Goal: Task Accomplishment & Management: Complete application form

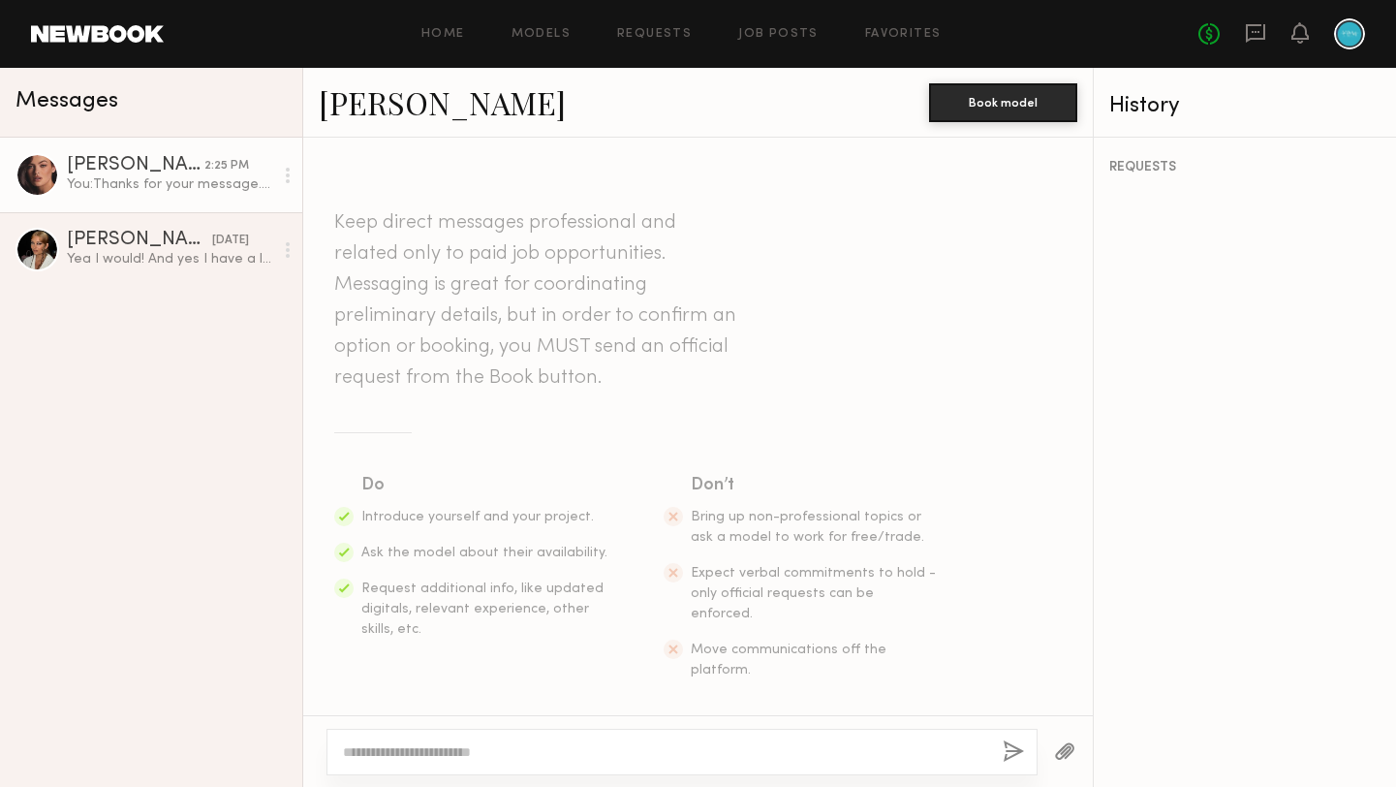
scroll to position [1464, 0]
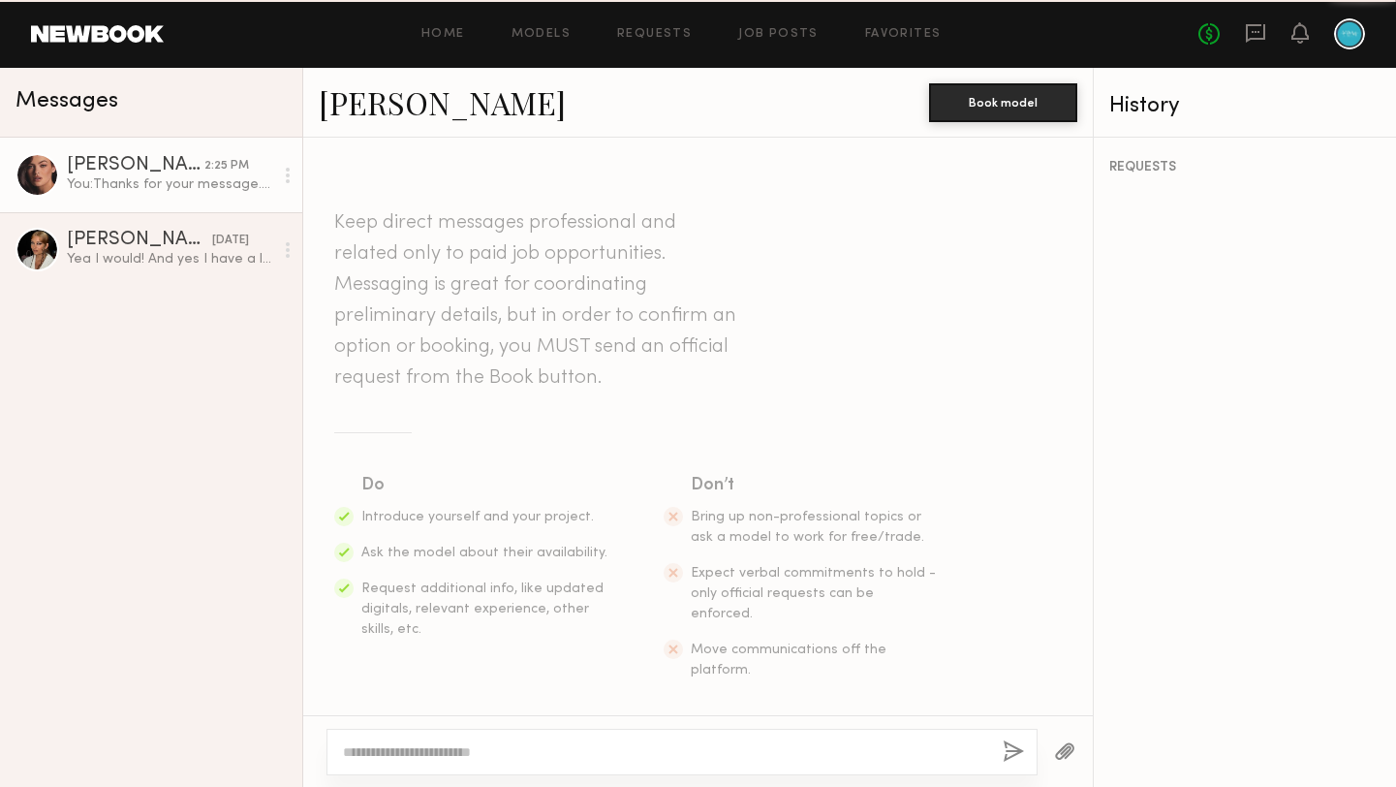
scroll to position [1317, 0]
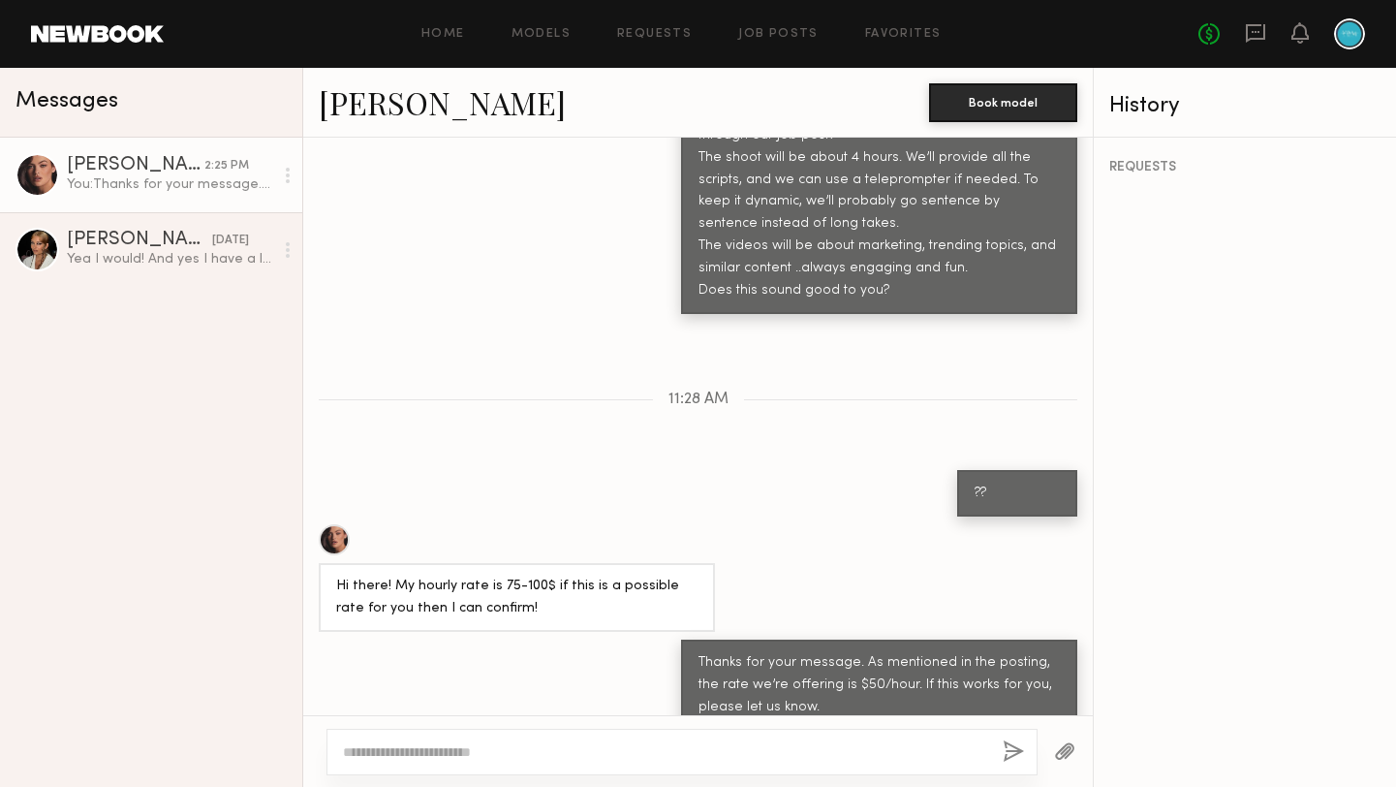
click at [115, 190] on div "You: Thanks for your message. As mentioned in the posting, the rate we’re offer…" at bounding box center [170, 184] width 206 height 18
click at [452, 29] on link "Home" at bounding box center [443, 34] width 44 height 13
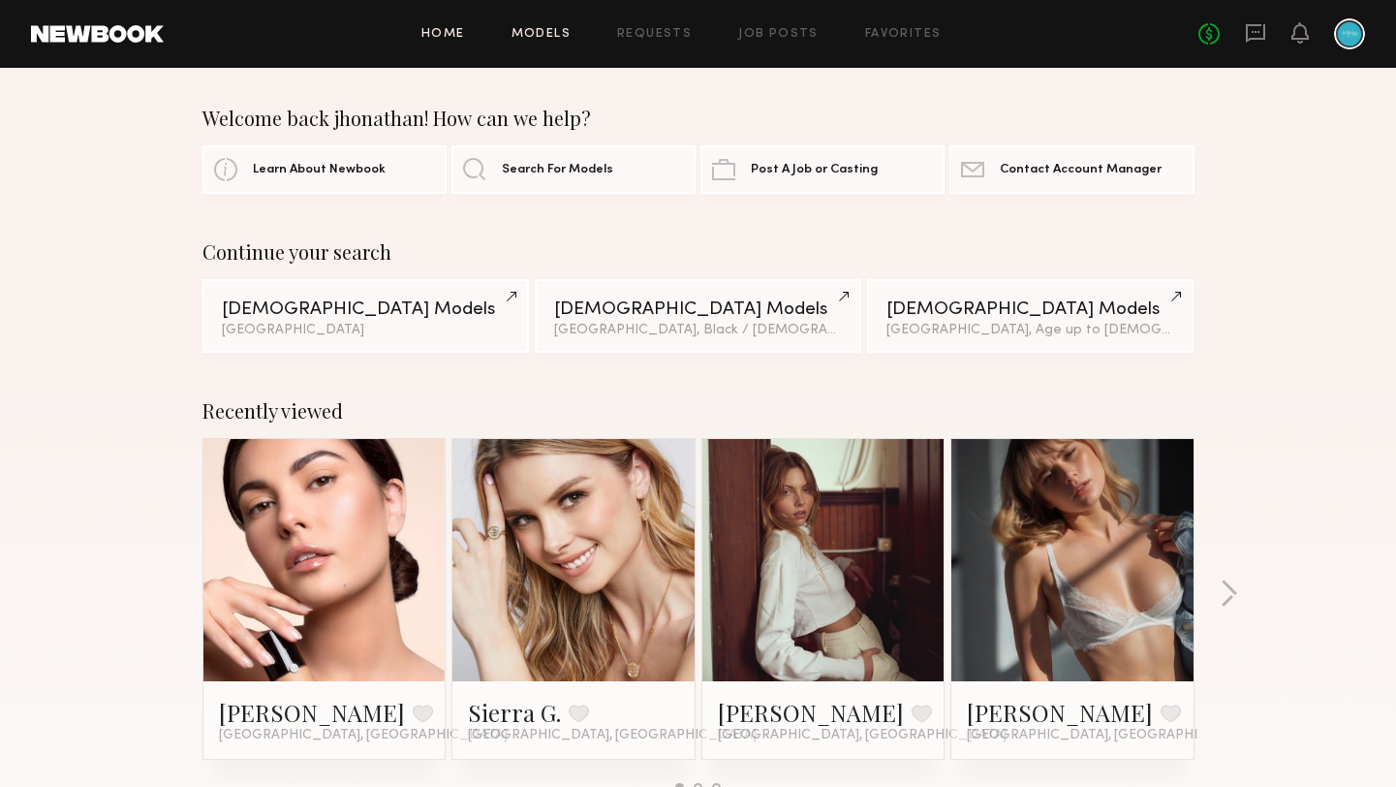
click at [547, 28] on link "Models" at bounding box center [541, 34] width 59 height 13
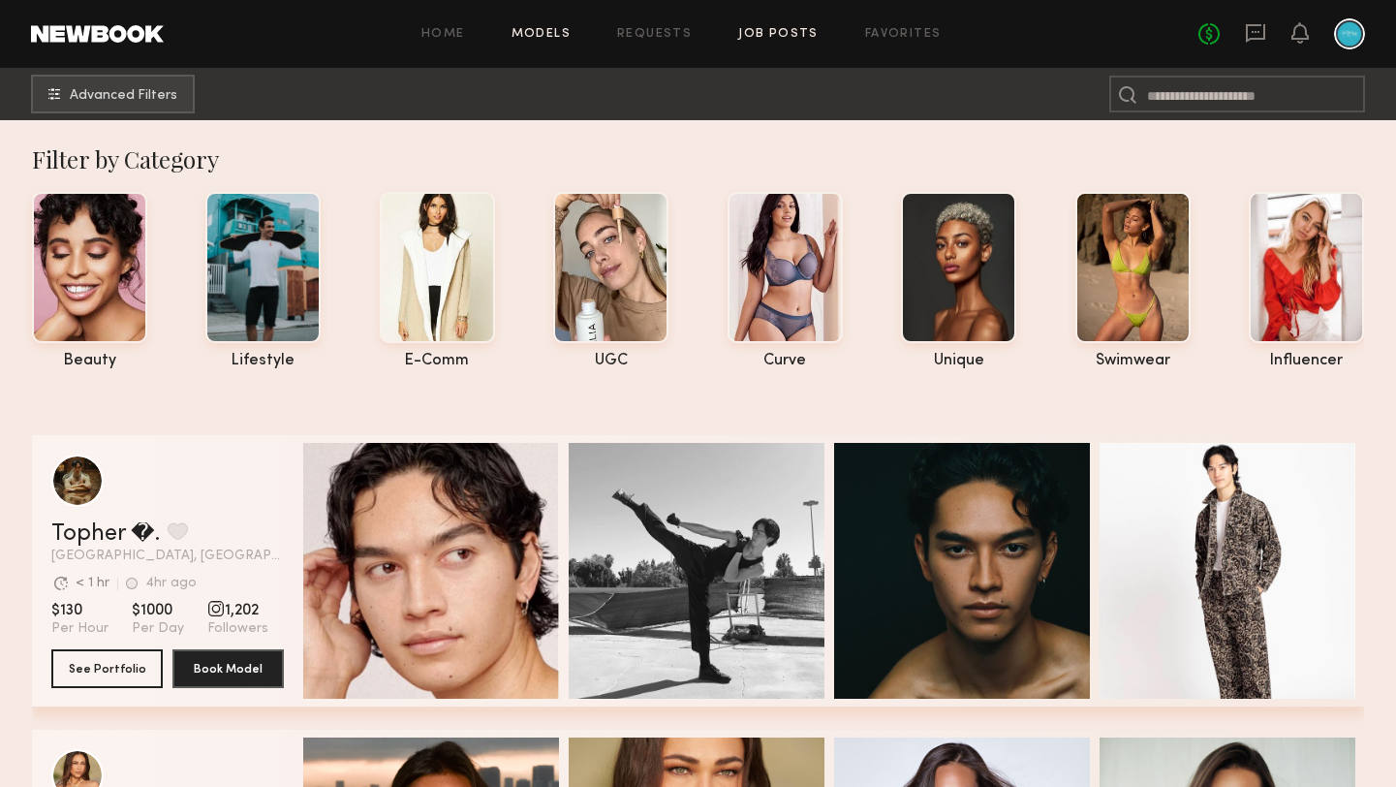
click at [773, 30] on link "Job Posts" at bounding box center [778, 34] width 80 height 13
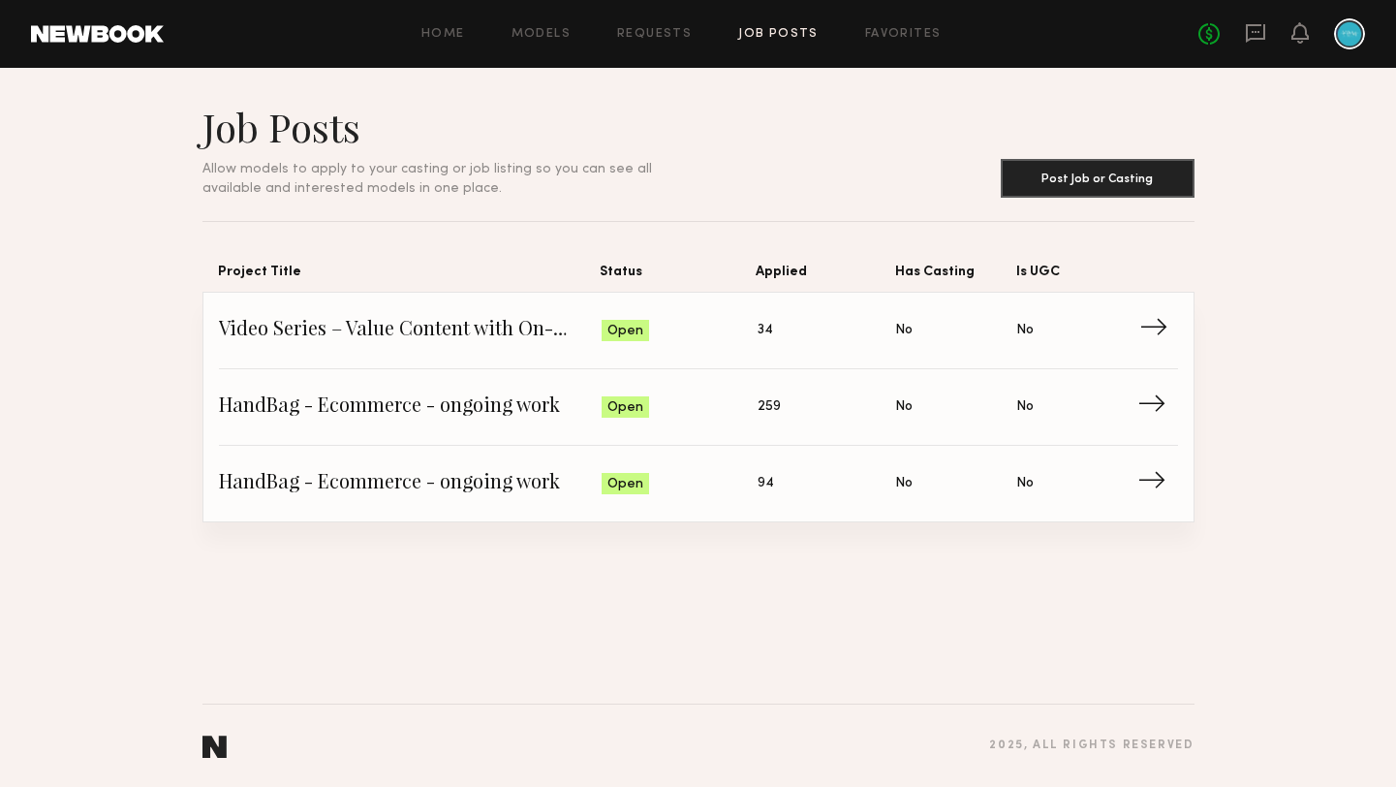
click at [472, 343] on span "Video Series – Value Content with On-Camera Talent" at bounding box center [411, 330] width 384 height 29
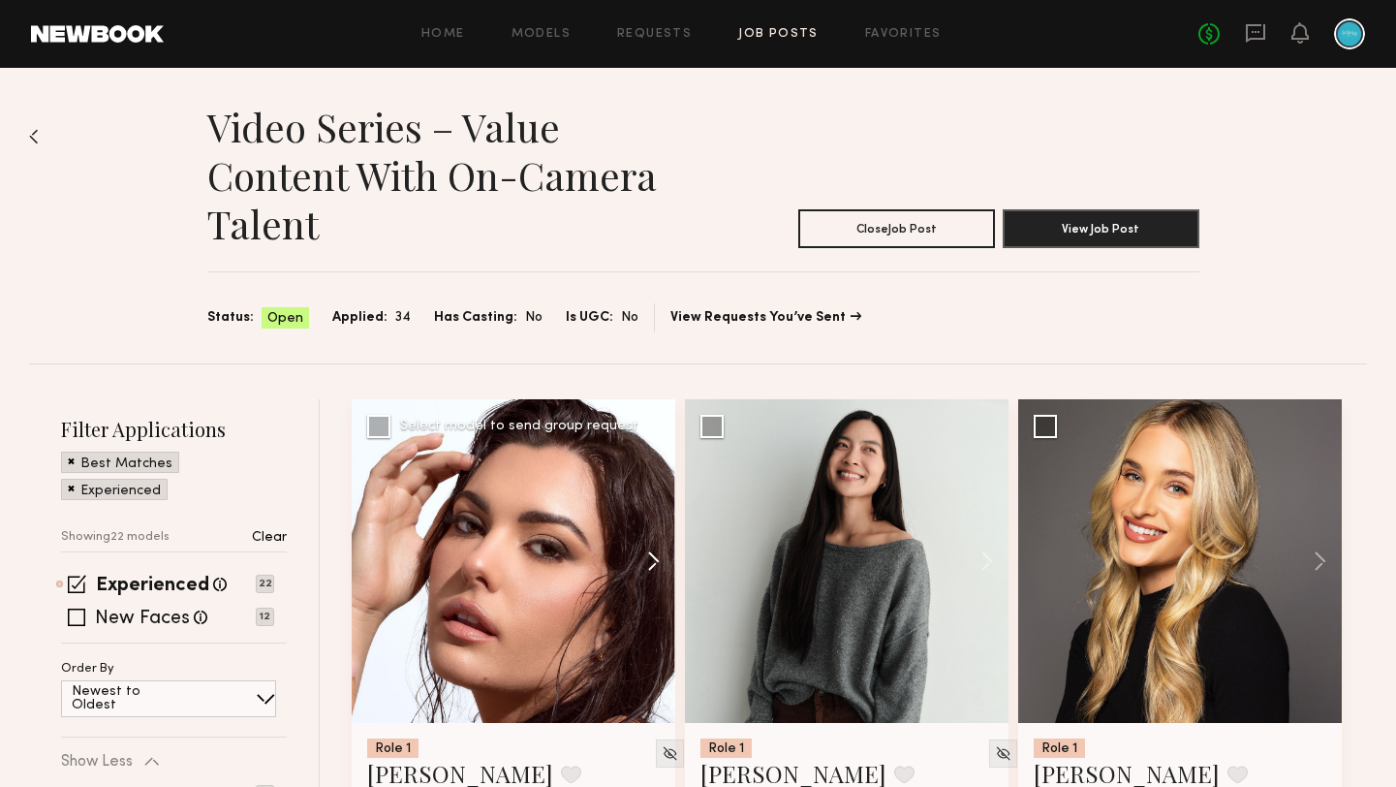
click at [660, 561] on button at bounding box center [644, 561] width 62 height 324
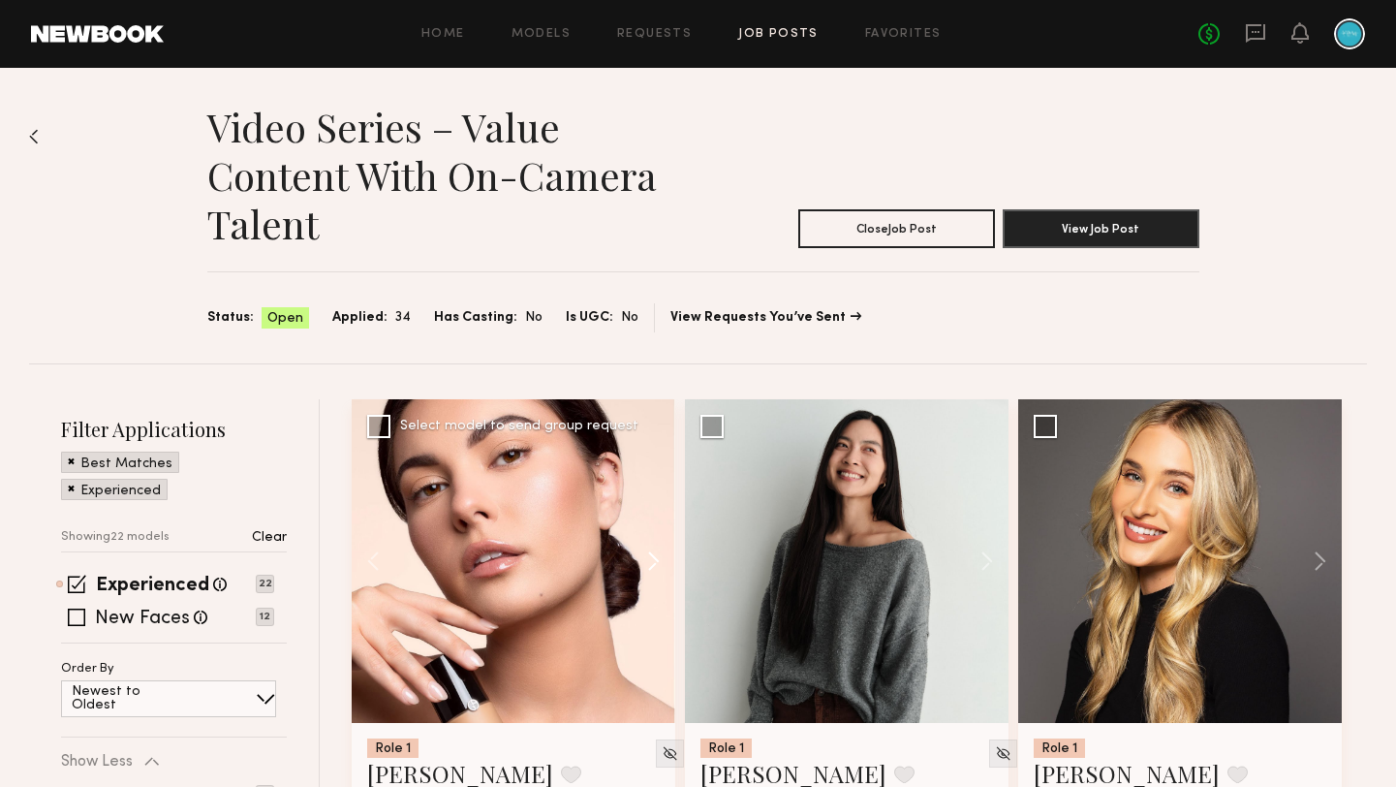
click at [660, 561] on button at bounding box center [644, 561] width 62 height 324
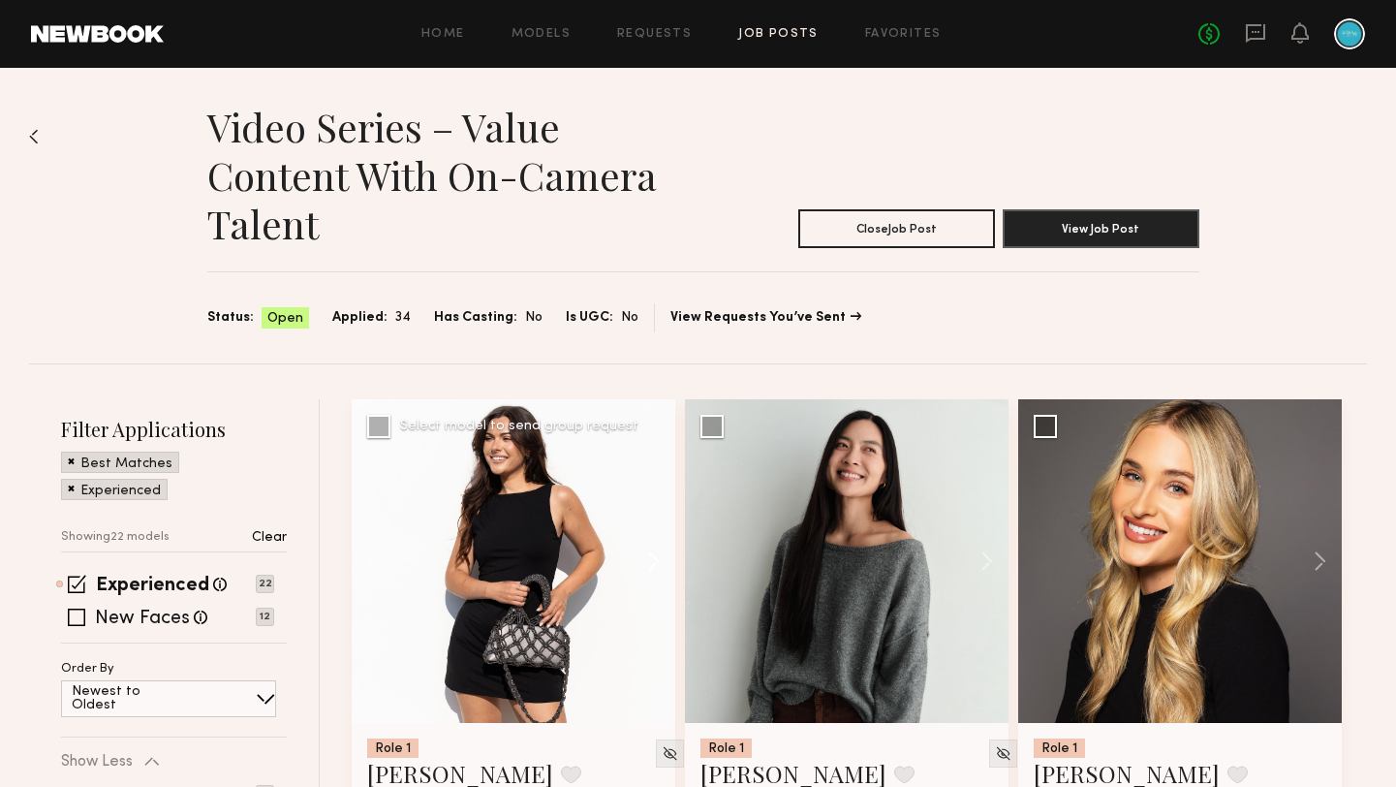
click at [660, 561] on button at bounding box center [644, 561] width 62 height 324
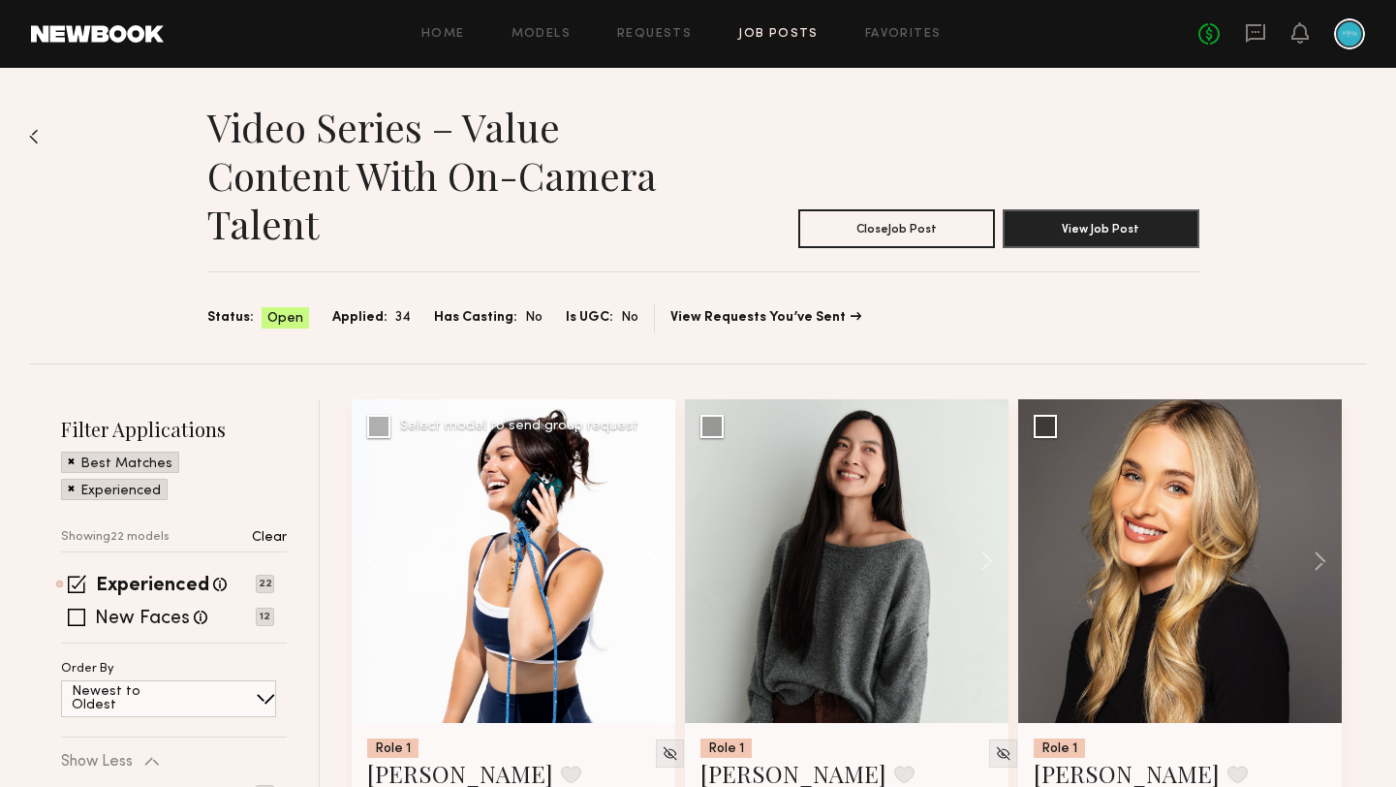
click at [660, 561] on button at bounding box center [644, 561] width 62 height 324
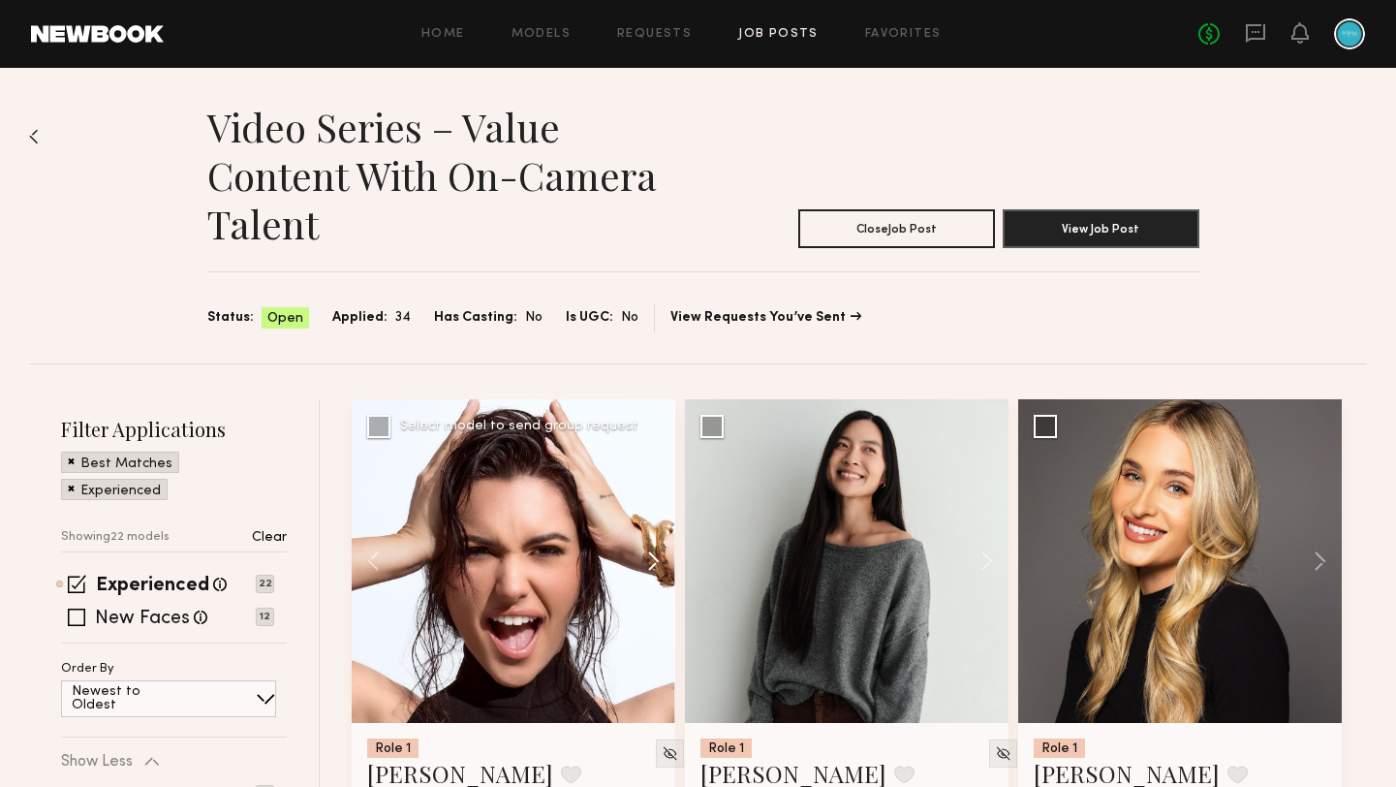
click at [660, 561] on button at bounding box center [644, 561] width 62 height 324
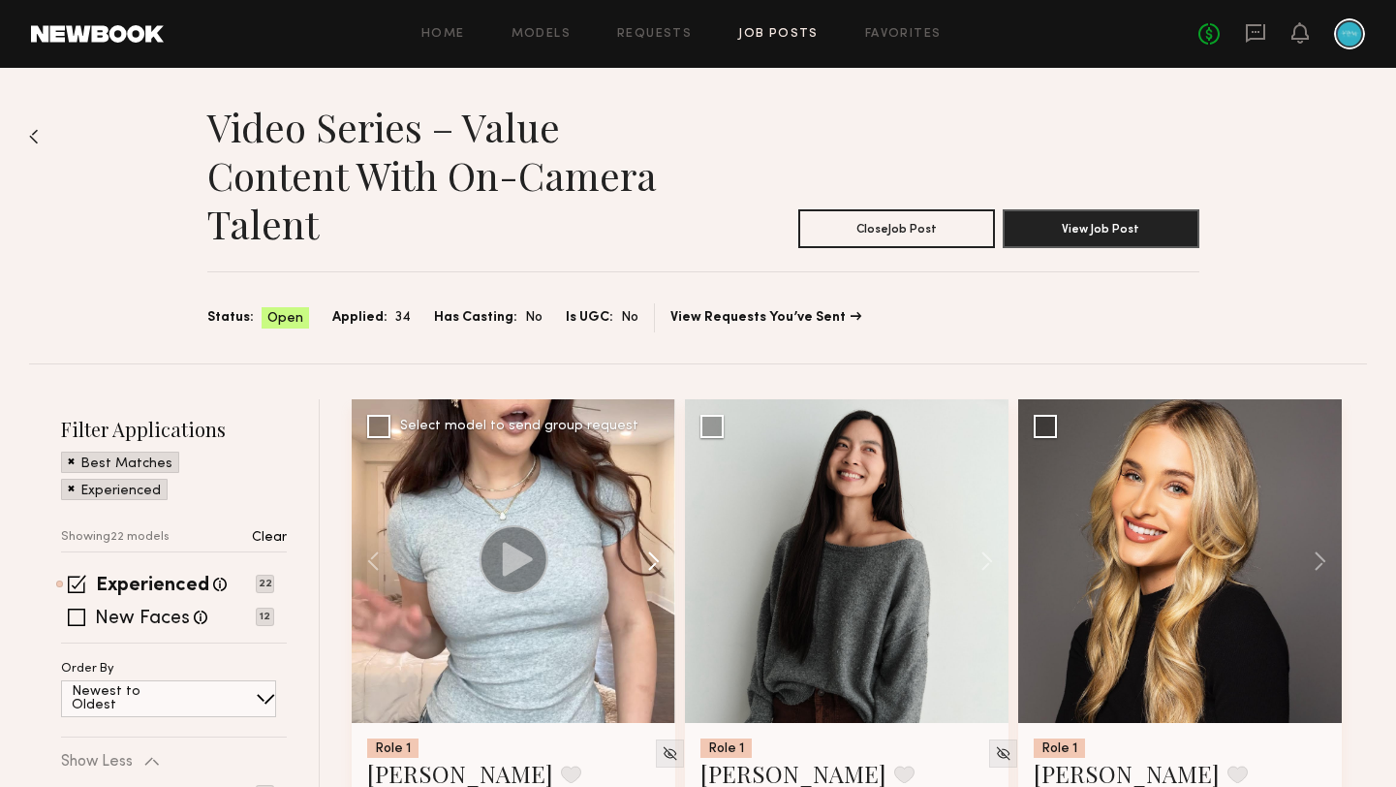
click at [660, 561] on button at bounding box center [644, 561] width 62 height 324
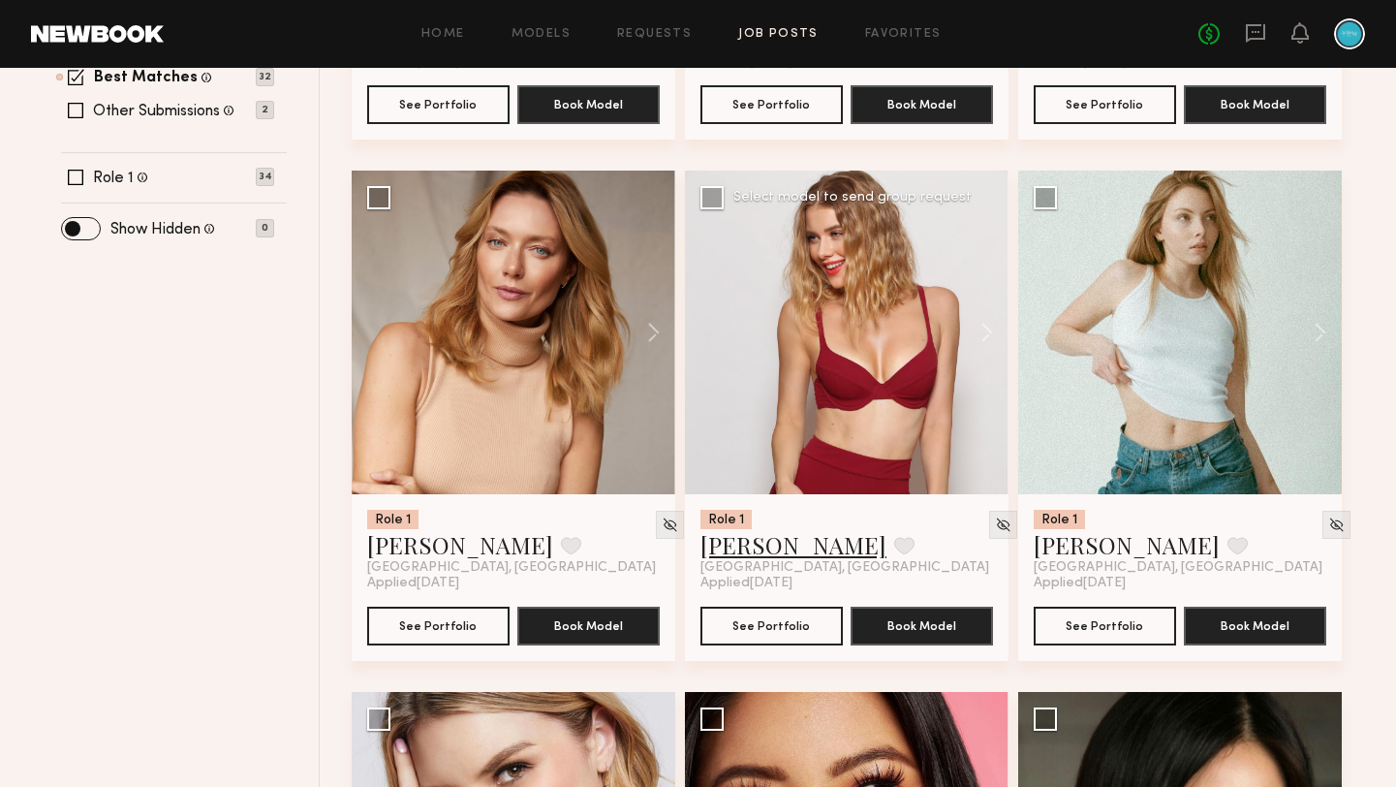
scroll to position [752, 0]
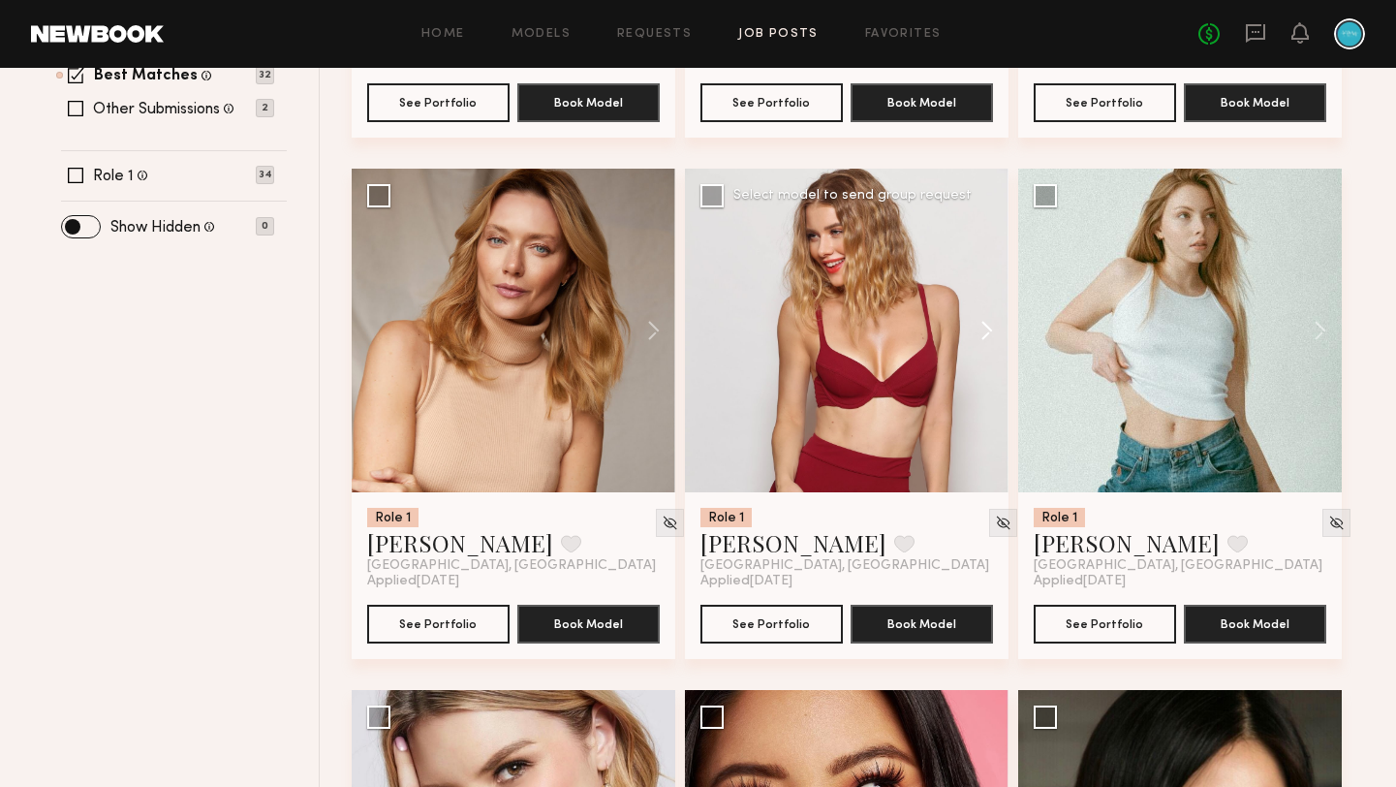
click at [977, 329] on button at bounding box center [978, 331] width 62 height 324
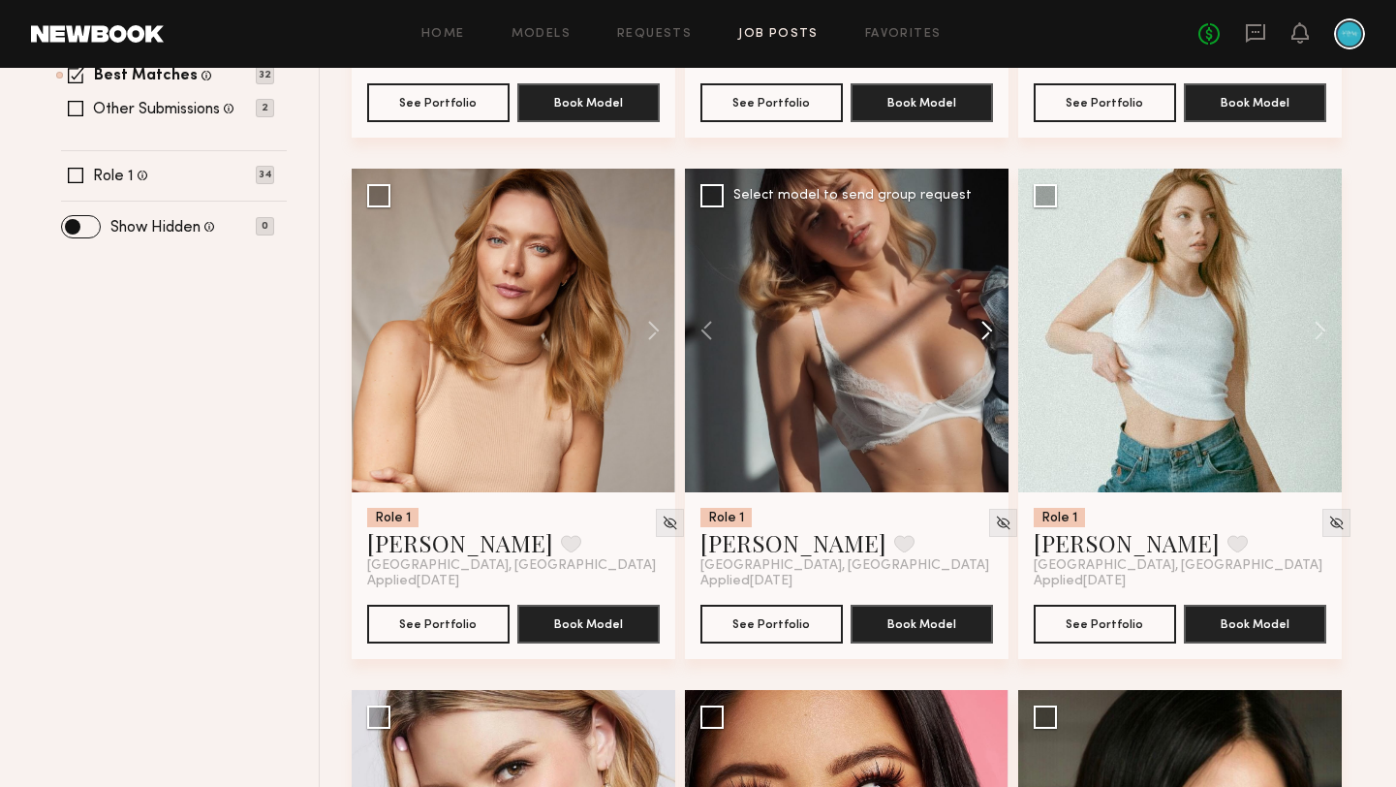
click at [977, 329] on button at bounding box center [978, 331] width 62 height 324
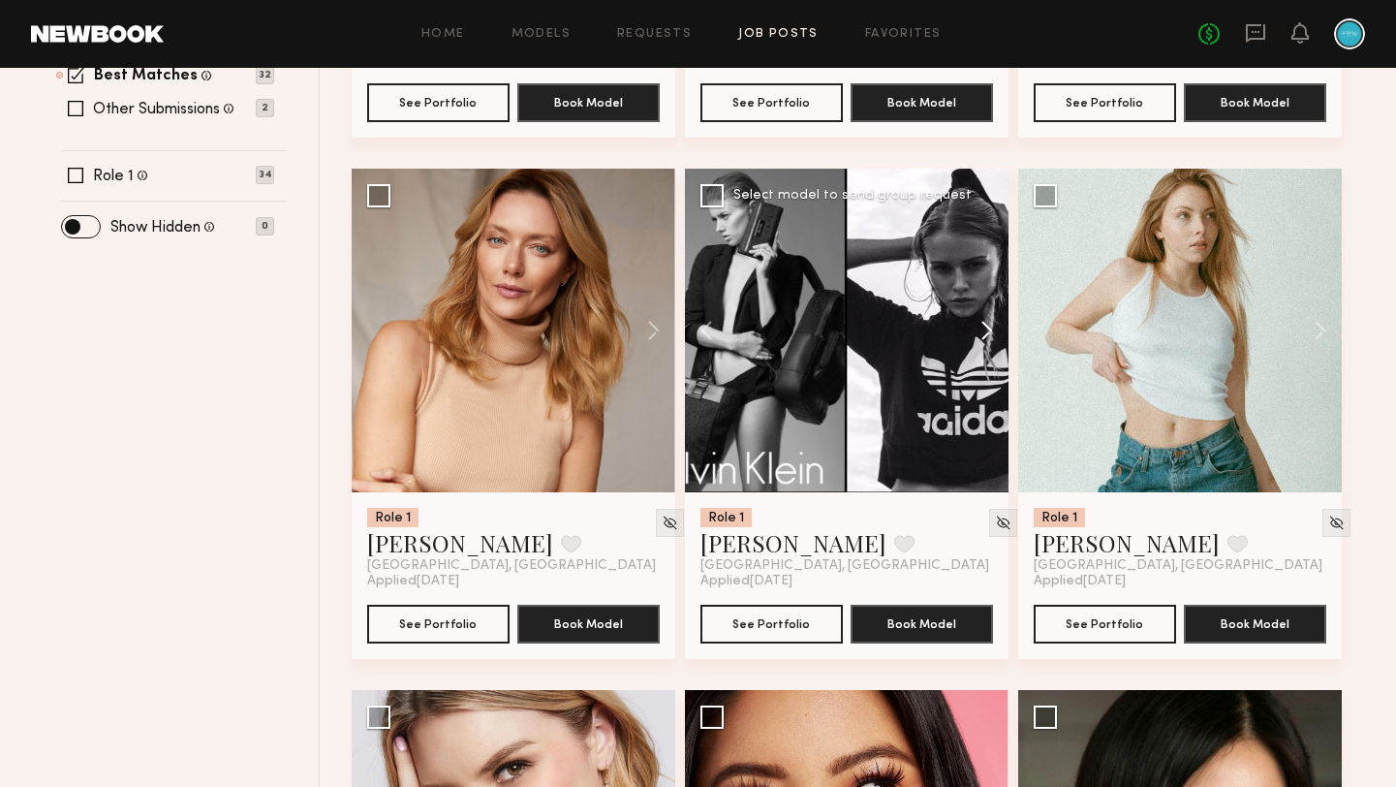
click at [977, 329] on button at bounding box center [978, 331] width 62 height 324
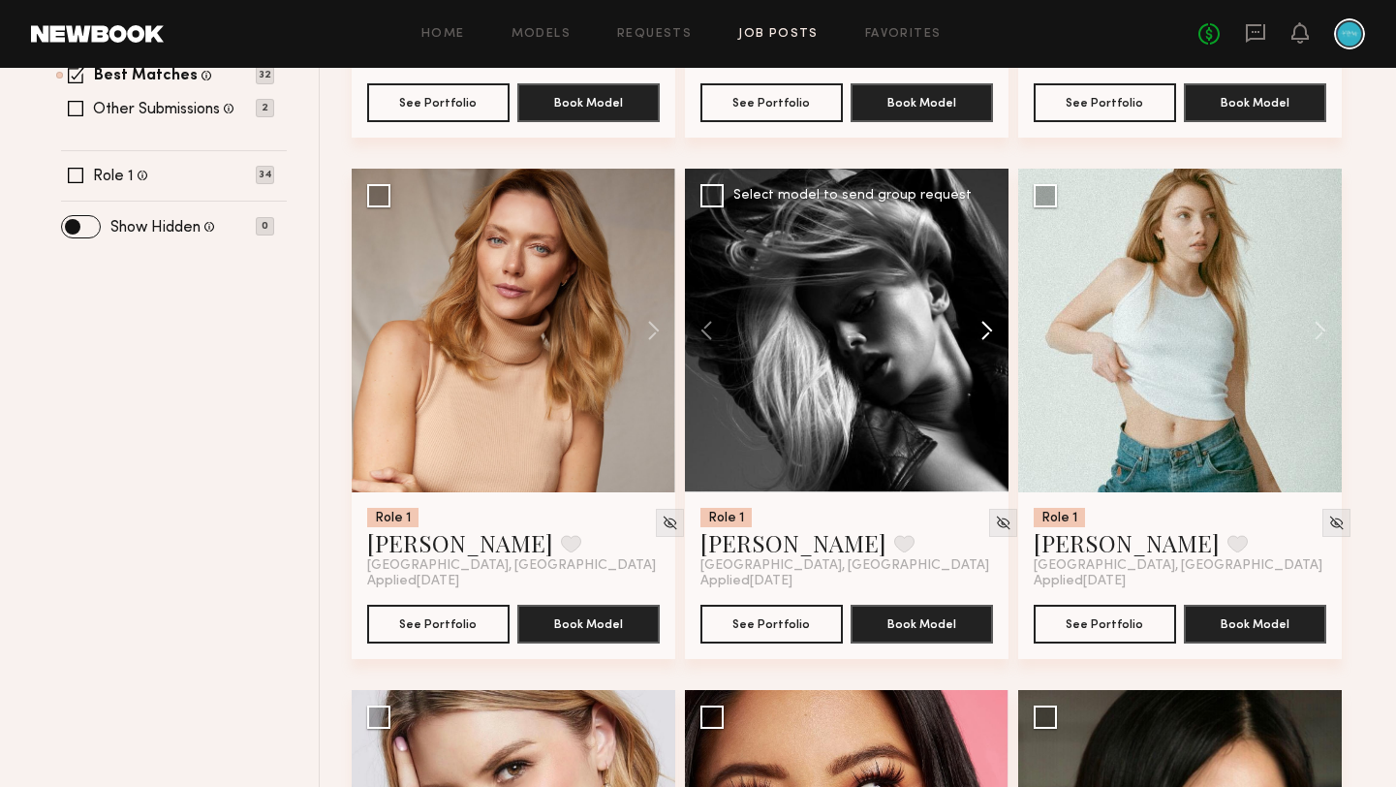
click at [977, 329] on button at bounding box center [978, 331] width 62 height 324
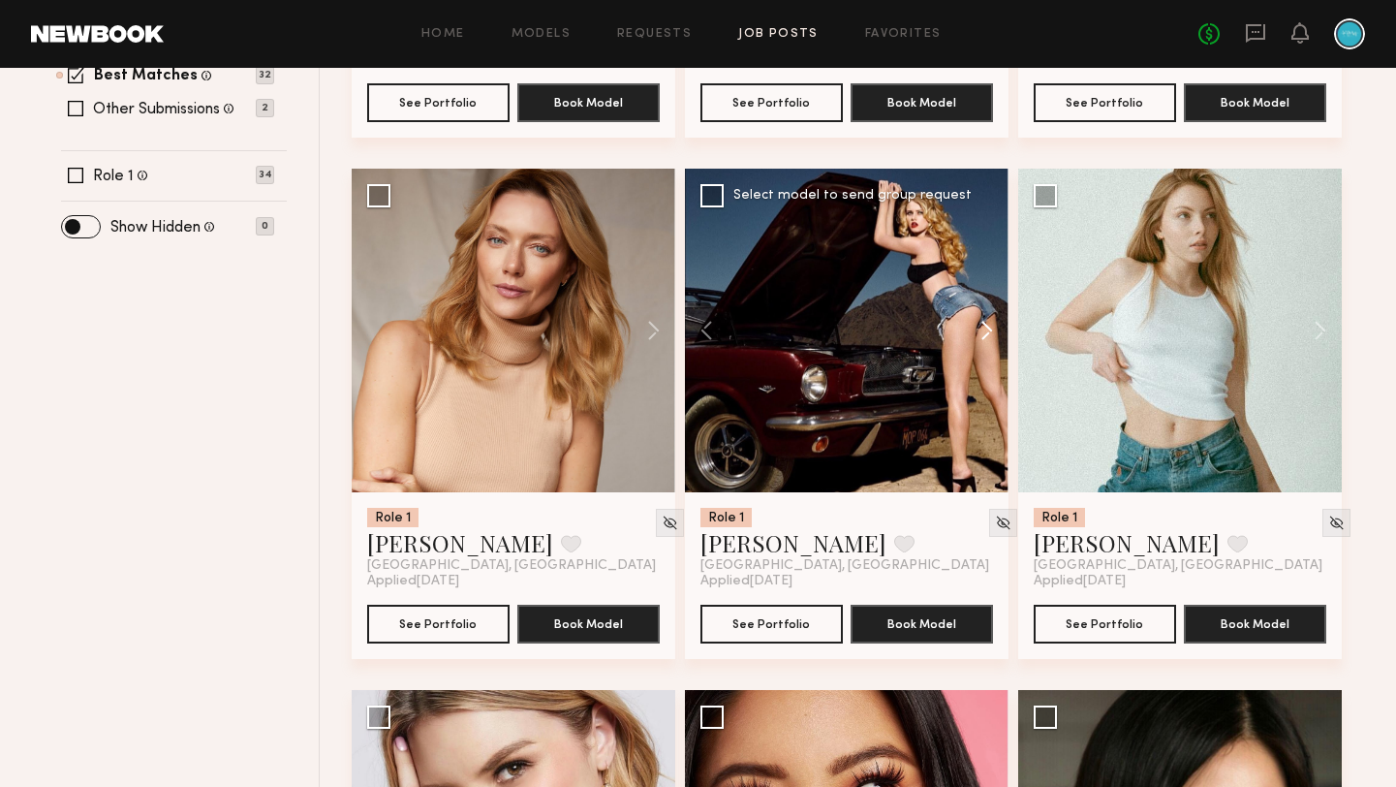
click at [977, 329] on button at bounding box center [978, 331] width 62 height 324
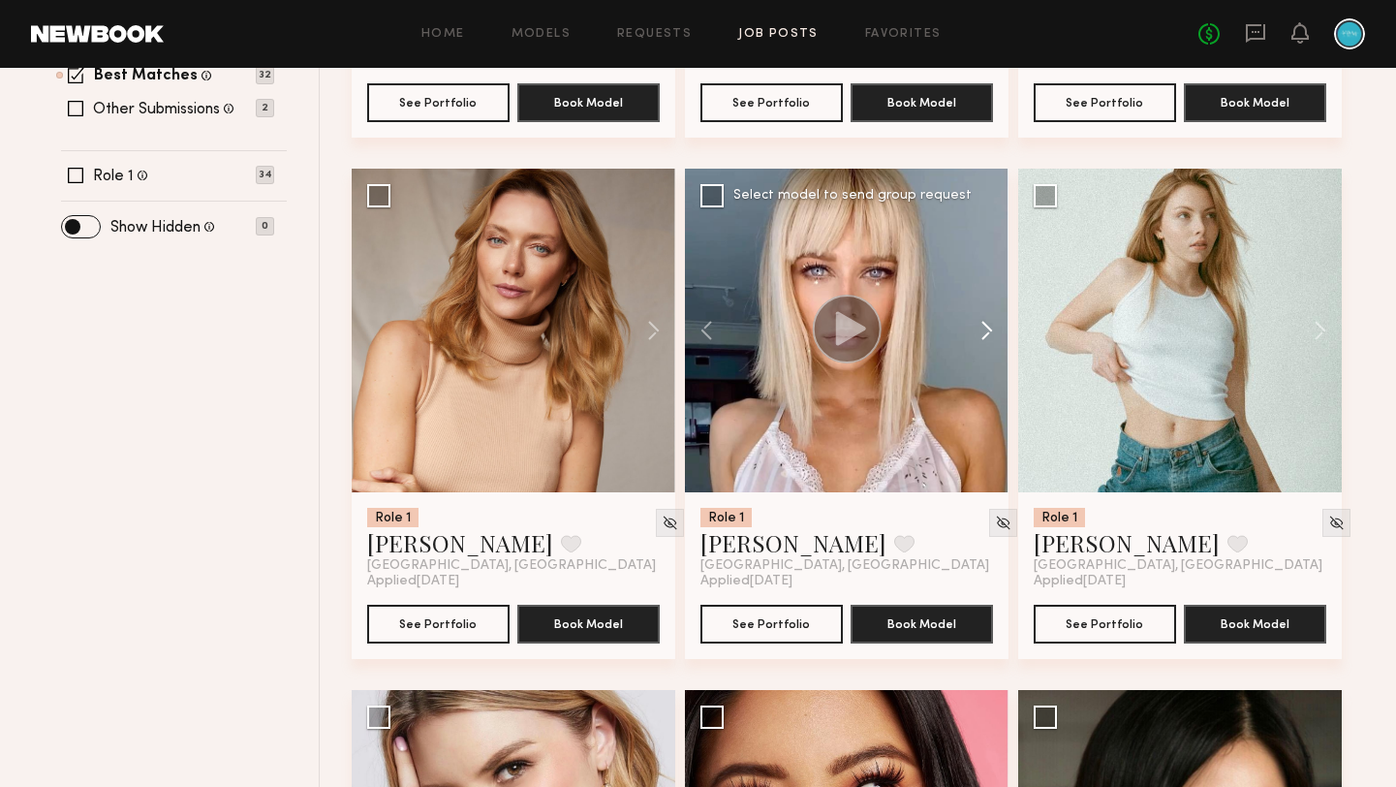
click at [977, 329] on button at bounding box center [978, 331] width 62 height 324
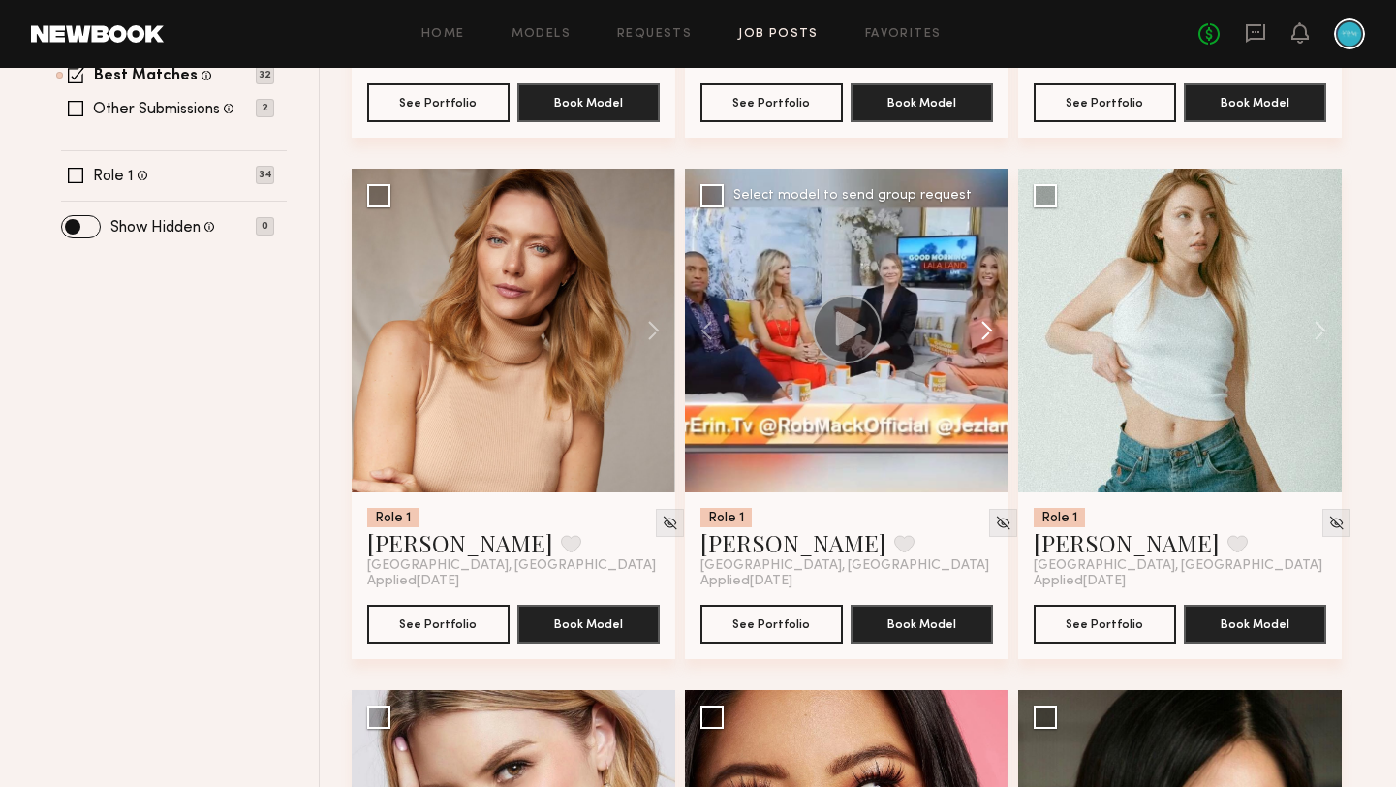
click at [977, 329] on button at bounding box center [978, 331] width 62 height 324
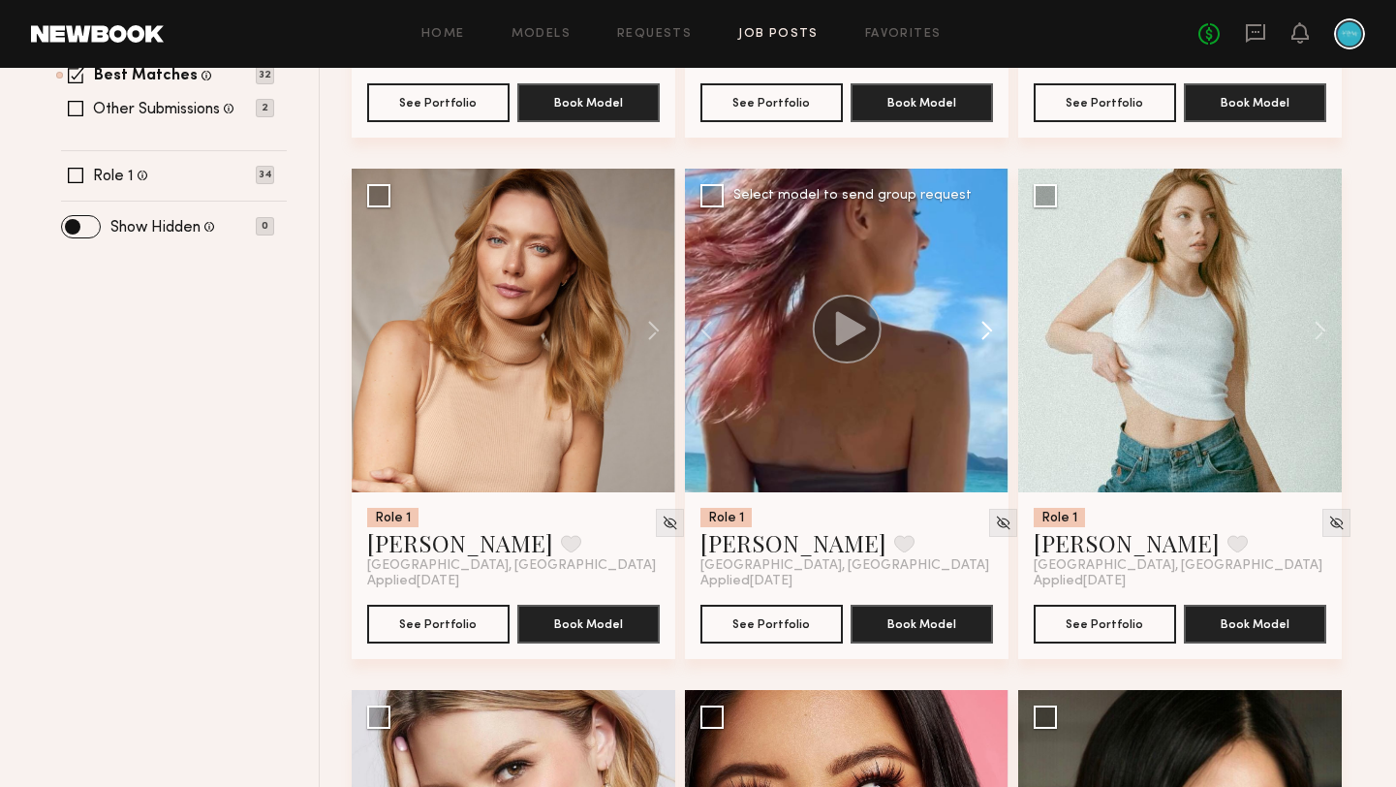
click at [977, 329] on button at bounding box center [978, 331] width 62 height 324
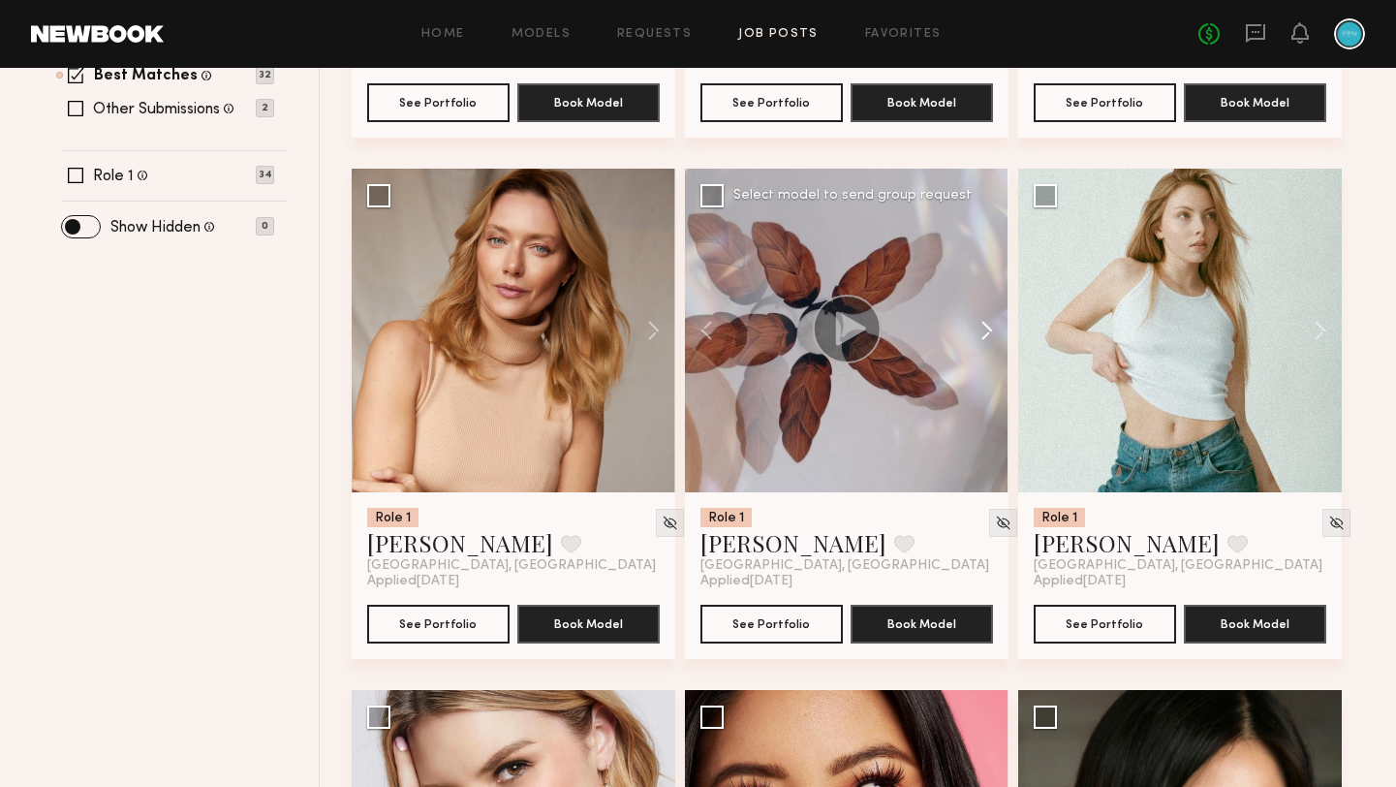
click at [977, 329] on button at bounding box center [978, 331] width 62 height 324
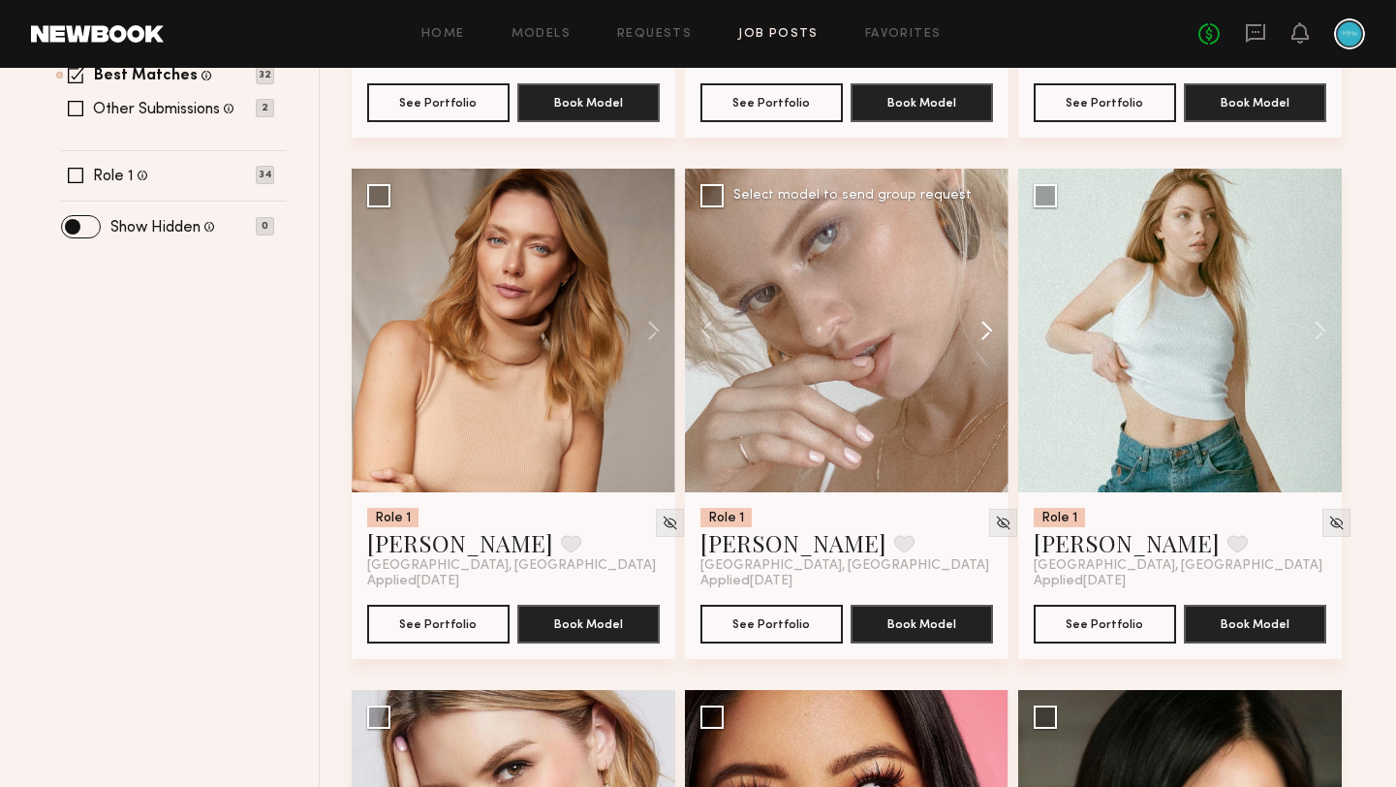
click at [977, 329] on button at bounding box center [978, 331] width 62 height 324
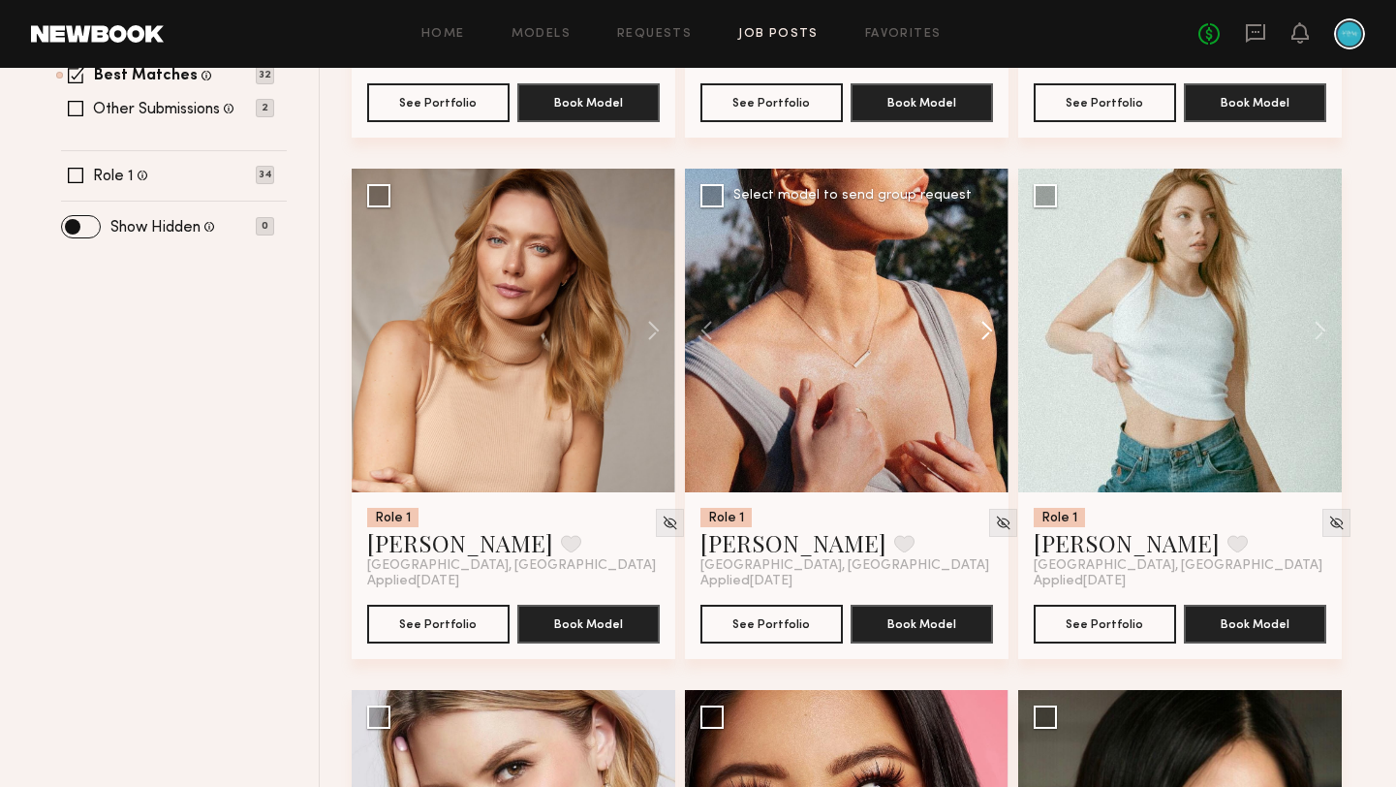
click at [977, 329] on button at bounding box center [978, 331] width 62 height 324
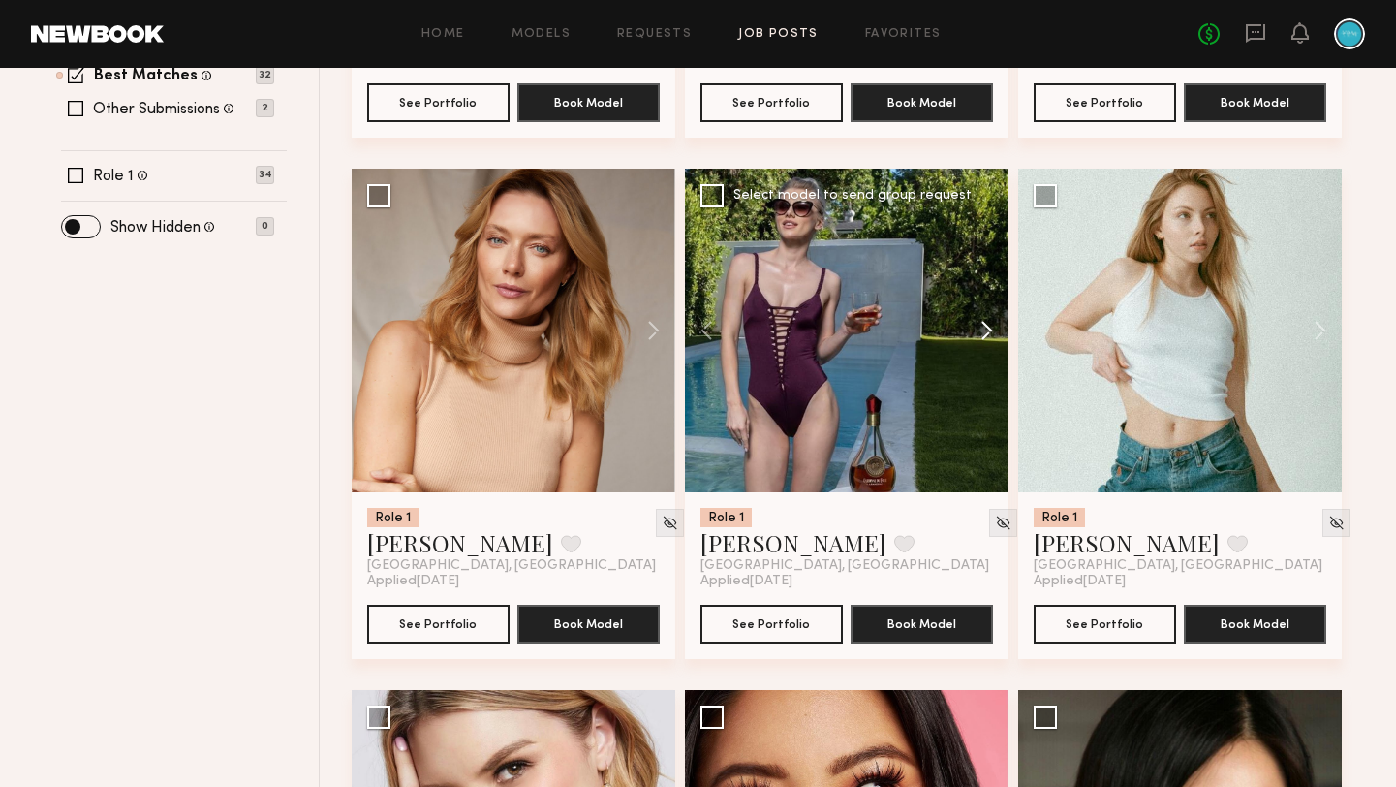
click at [977, 329] on button at bounding box center [978, 331] width 62 height 324
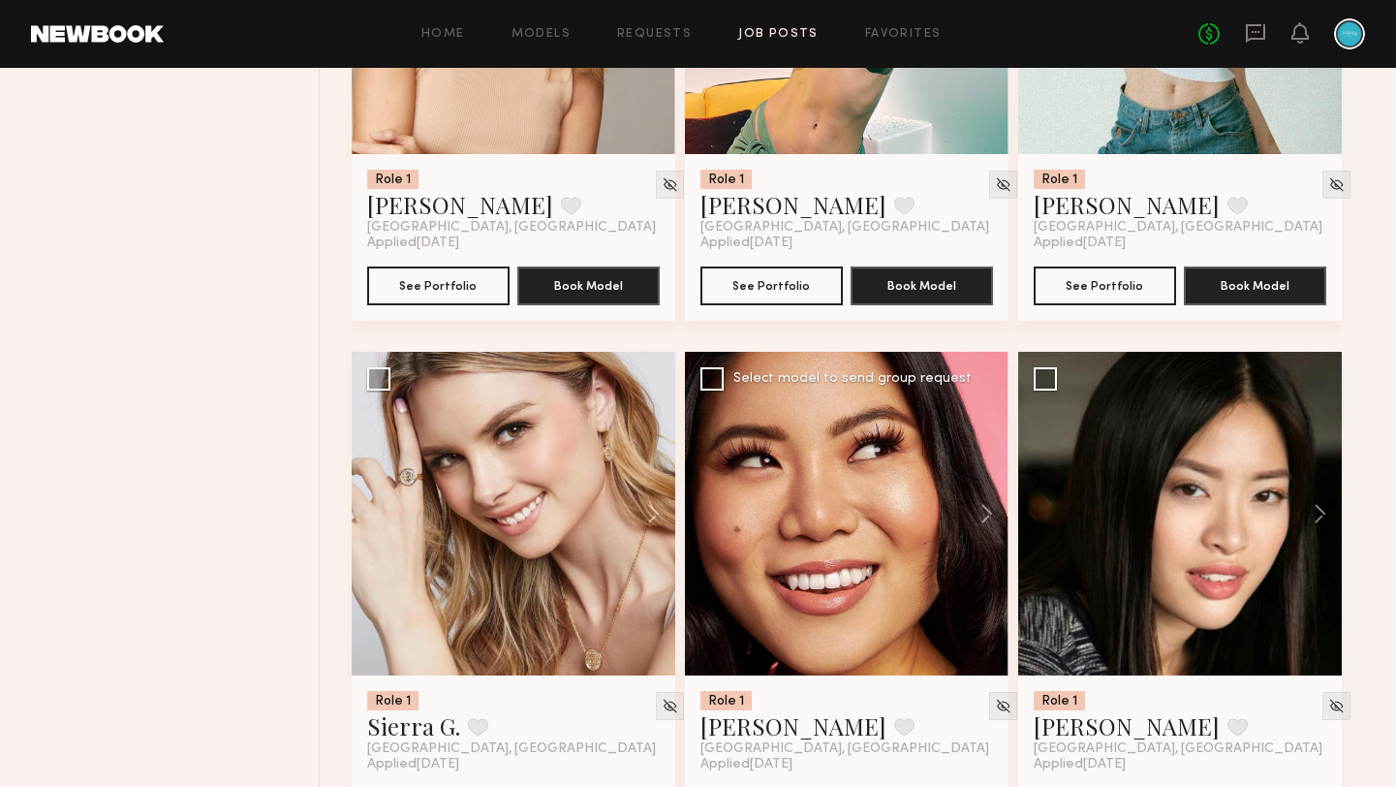
scroll to position [1092, 0]
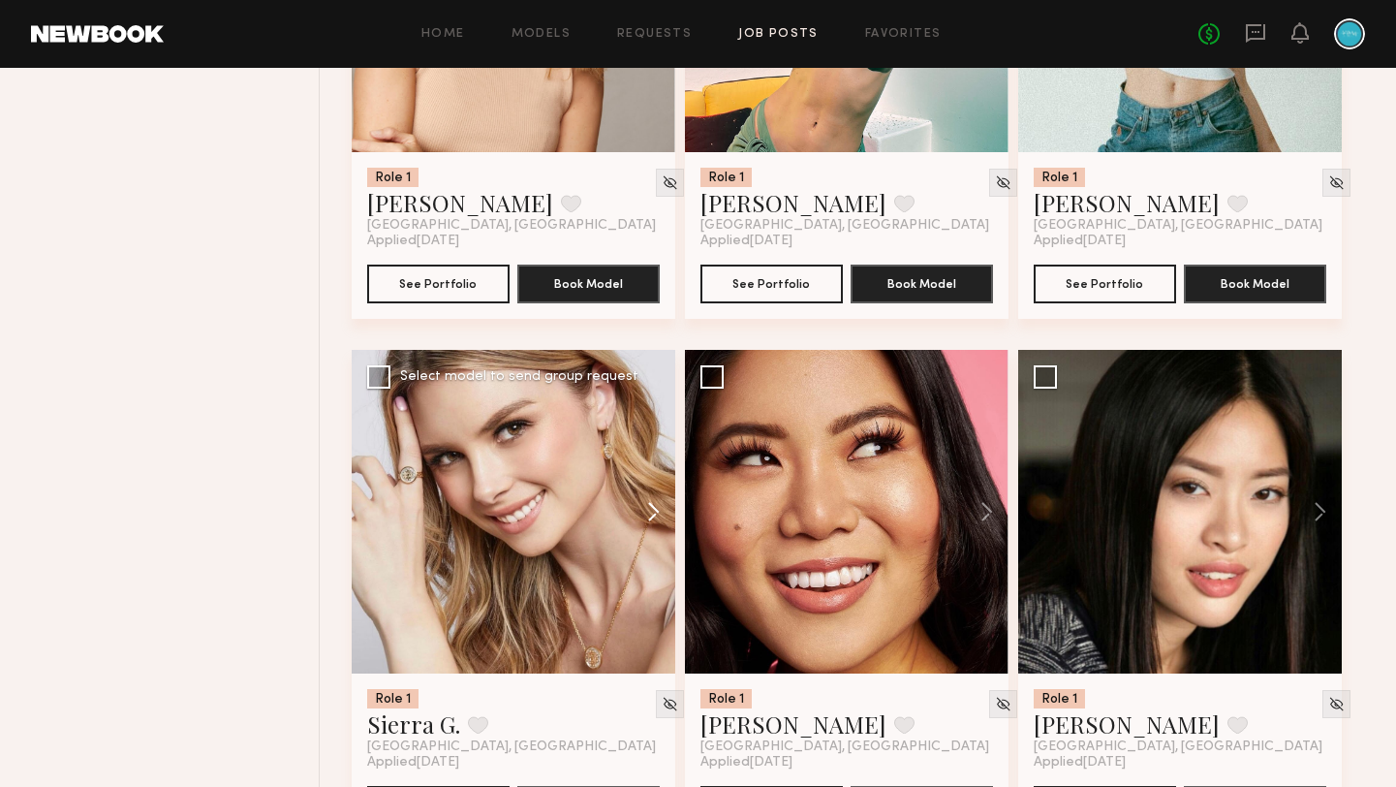
click at [660, 505] on button at bounding box center [644, 512] width 62 height 324
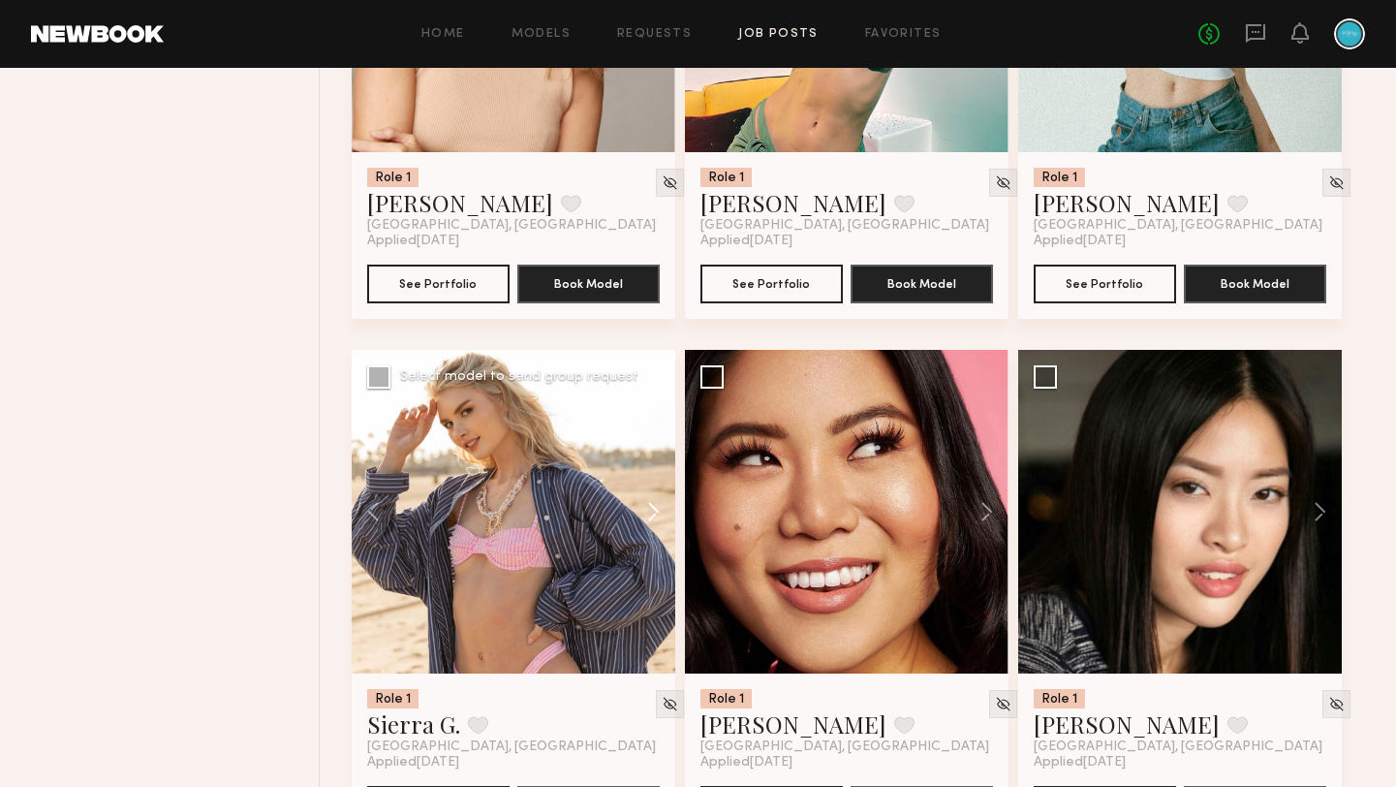
click at [660, 505] on button at bounding box center [644, 512] width 62 height 324
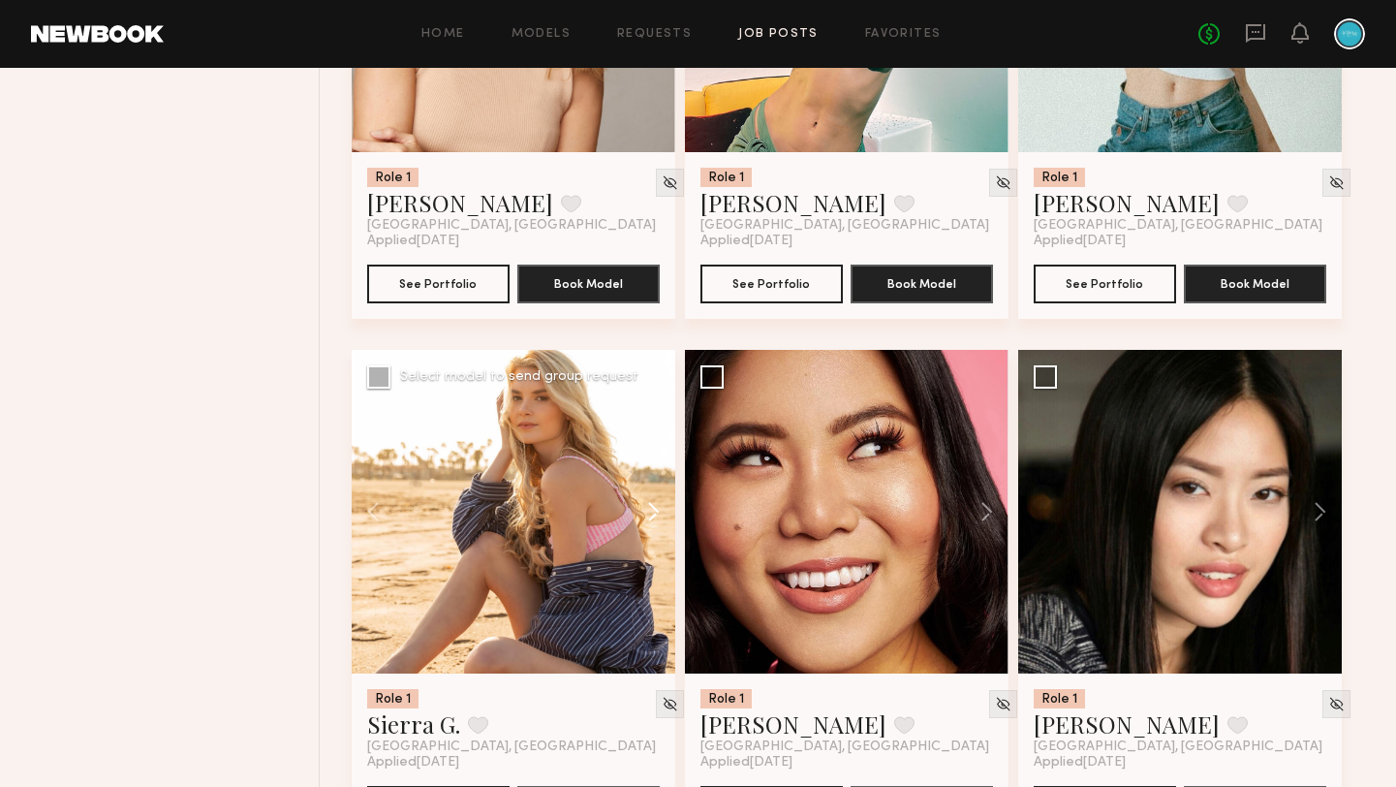
click at [660, 505] on button at bounding box center [644, 512] width 62 height 324
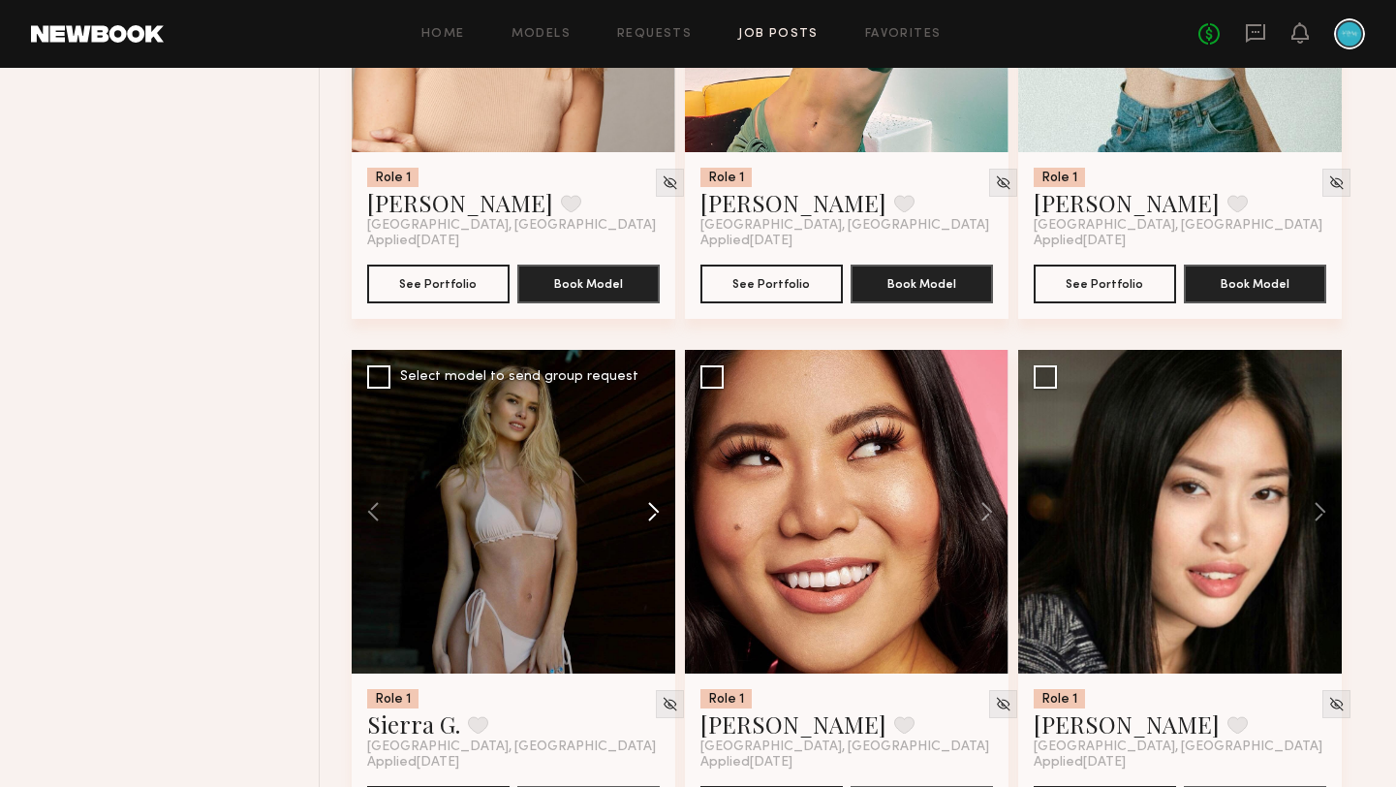
click at [659, 505] on button at bounding box center [644, 512] width 62 height 324
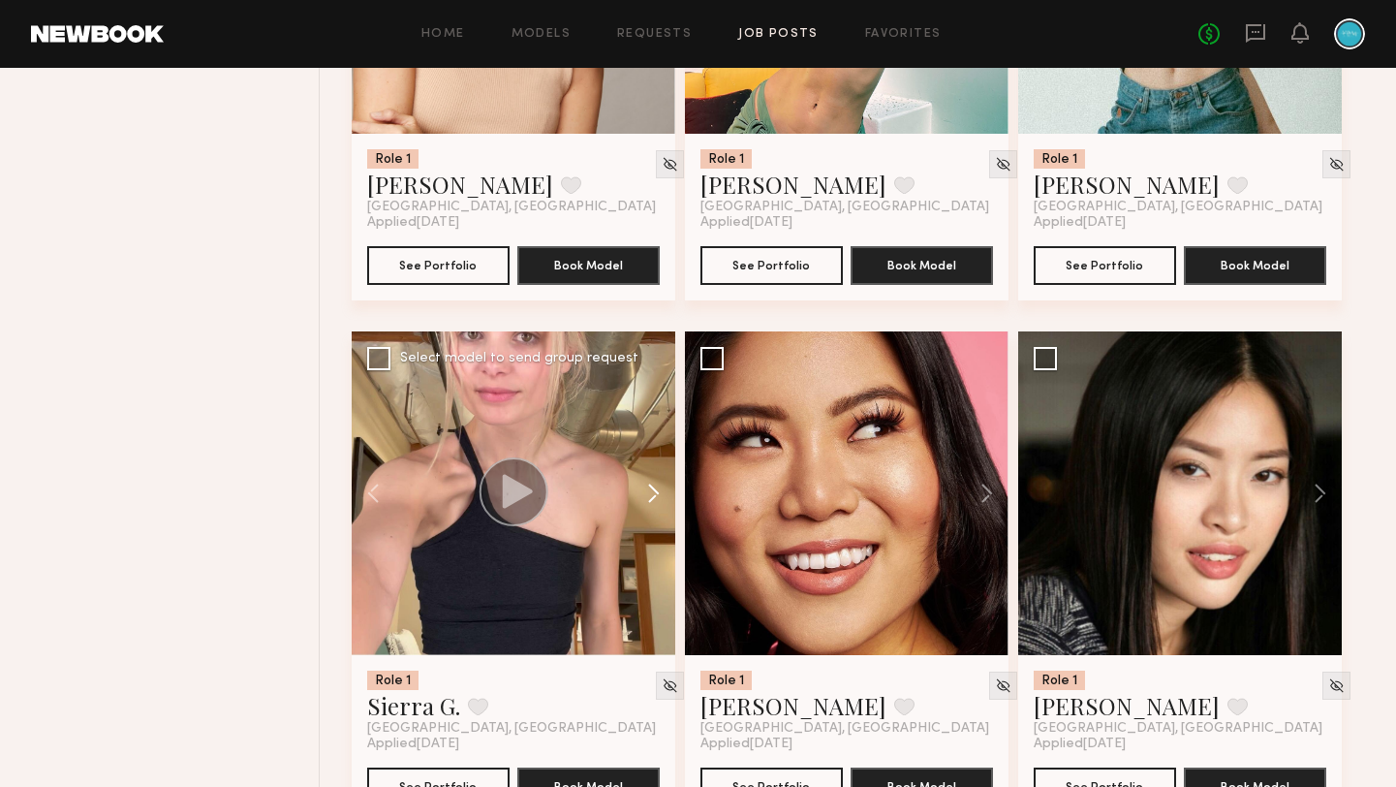
click at [659, 505] on button at bounding box center [644, 493] width 62 height 324
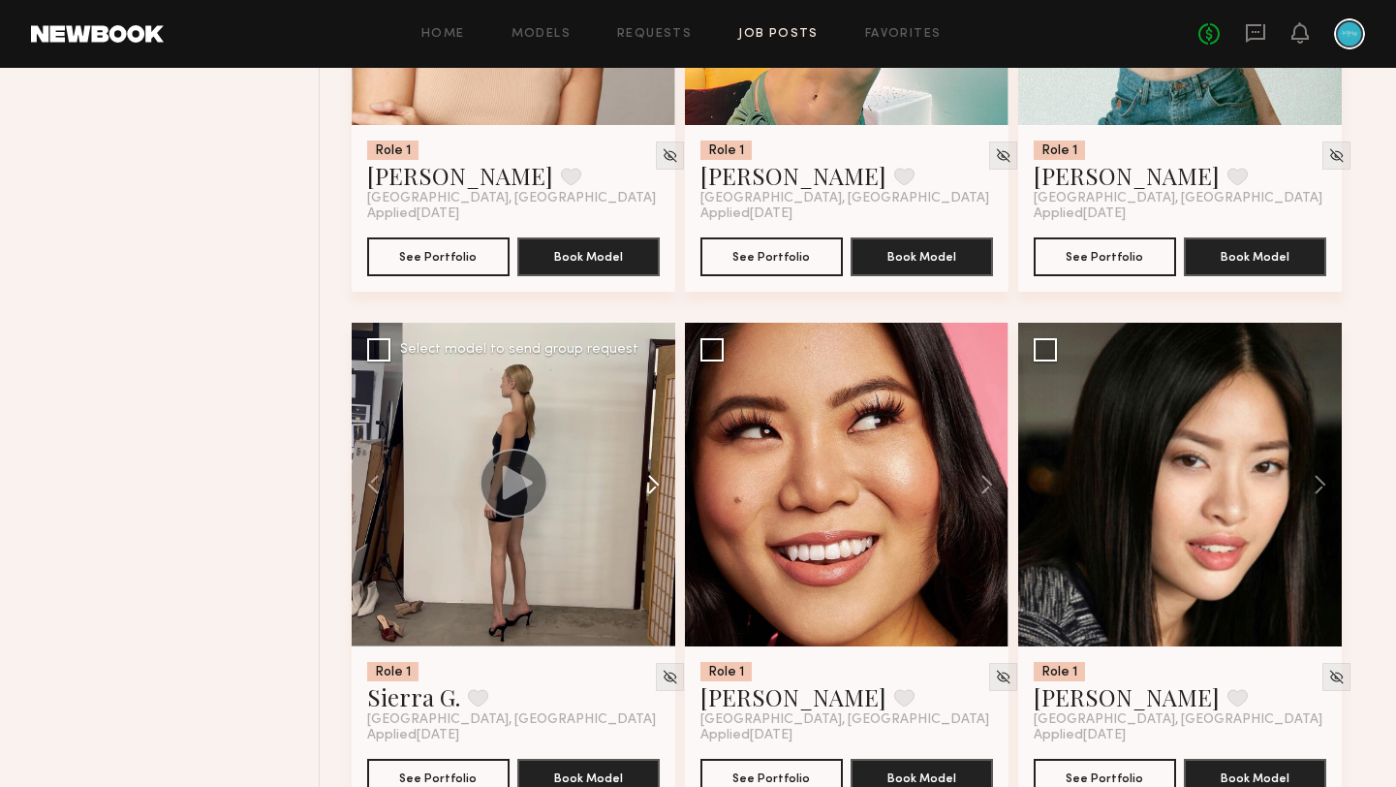
scroll to position [1121, 0]
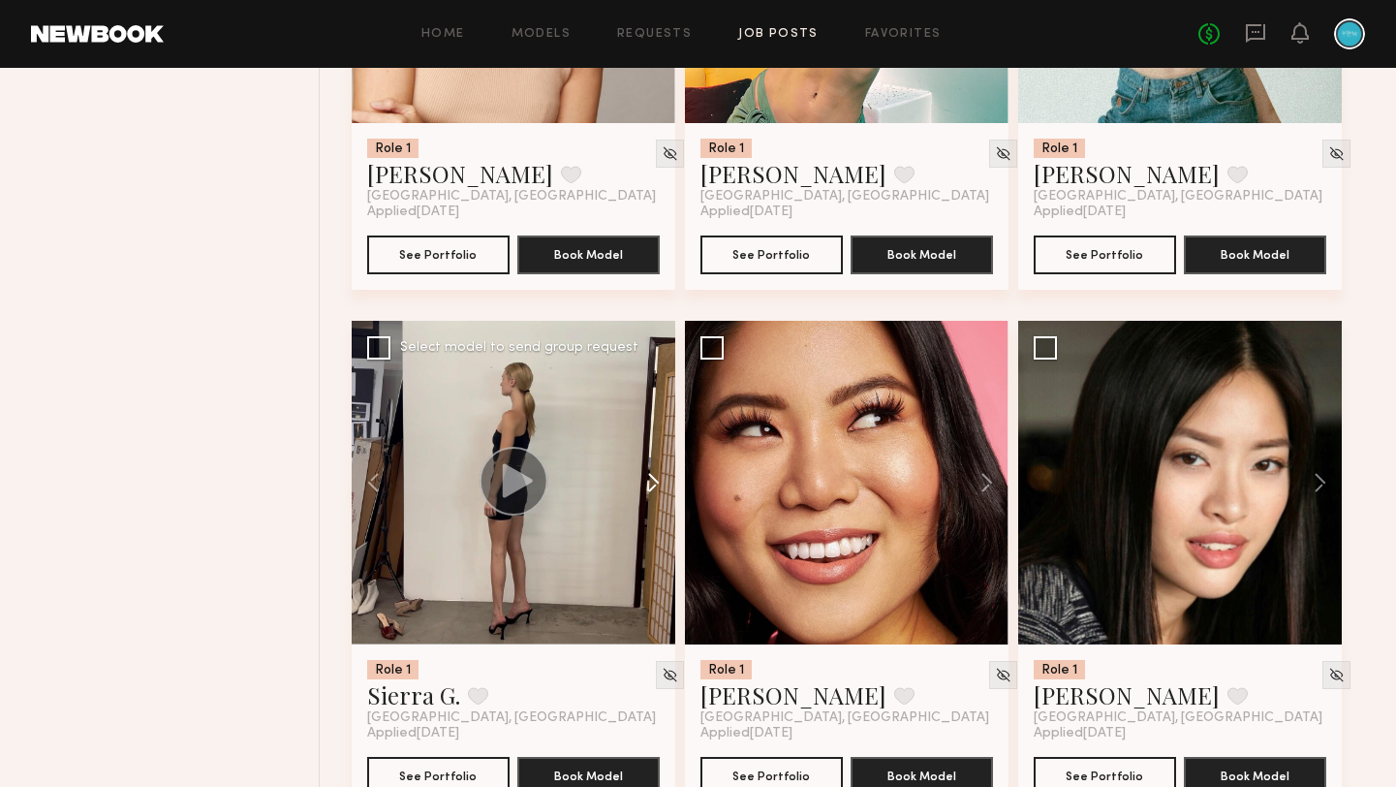
click at [653, 486] on button at bounding box center [644, 483] width 62 height 324
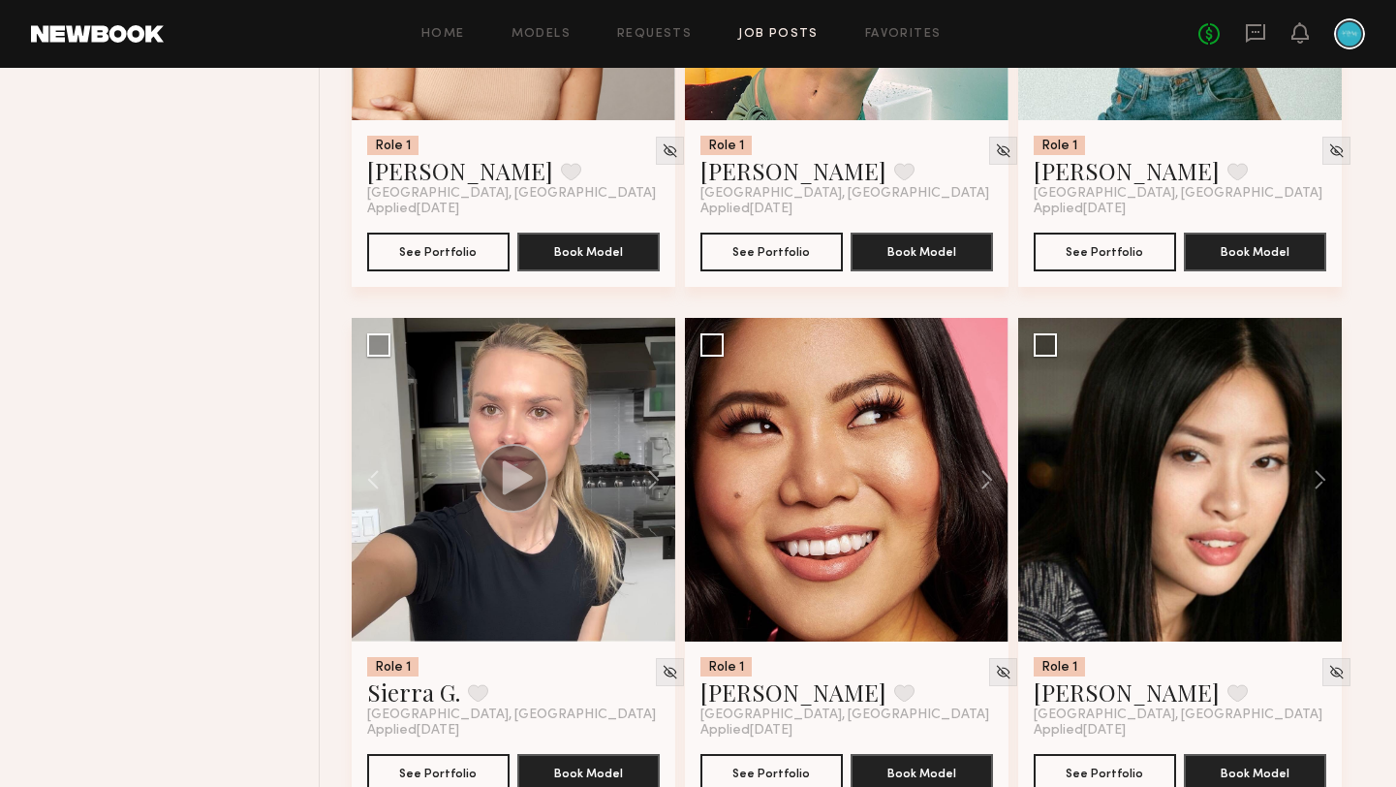
scroll to position [1120, 0]
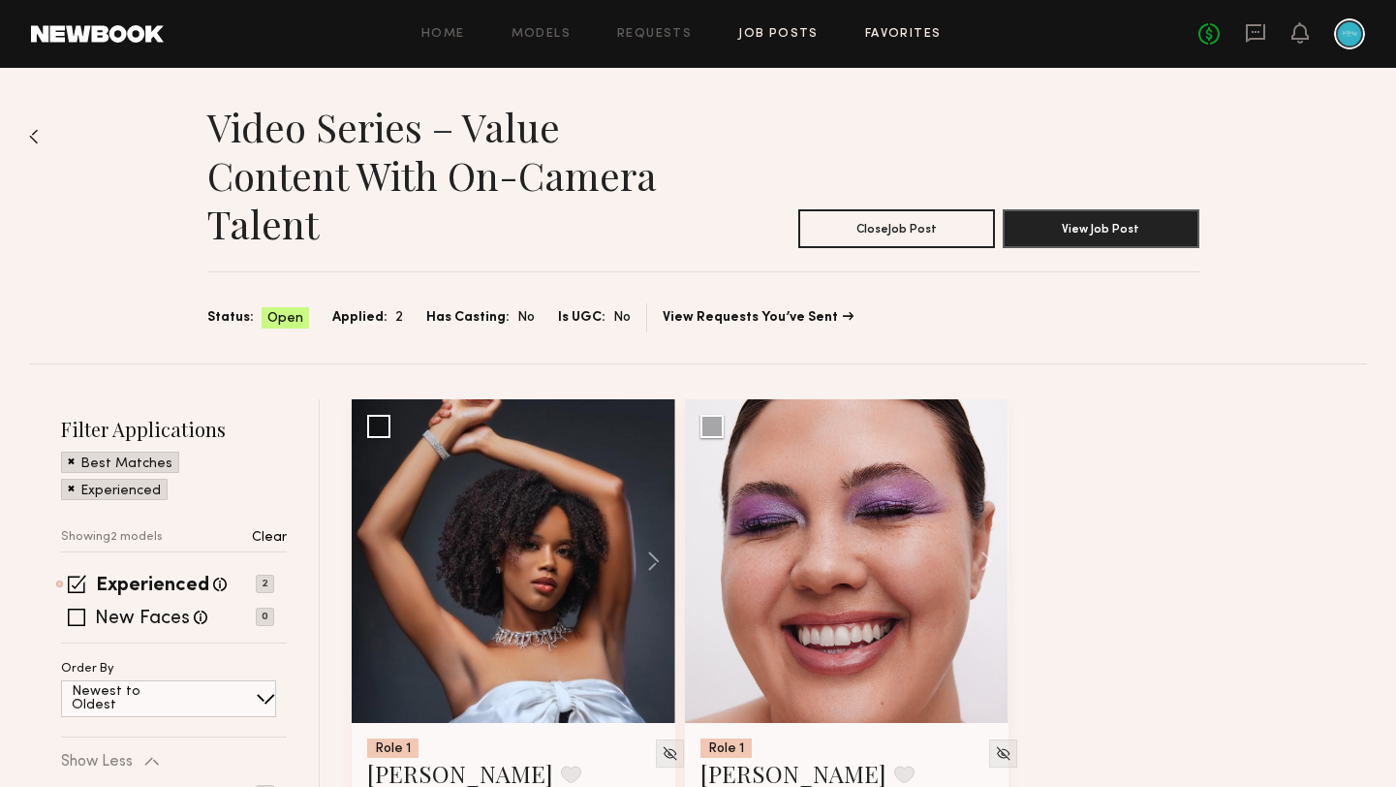
scroll to position [210, 0]
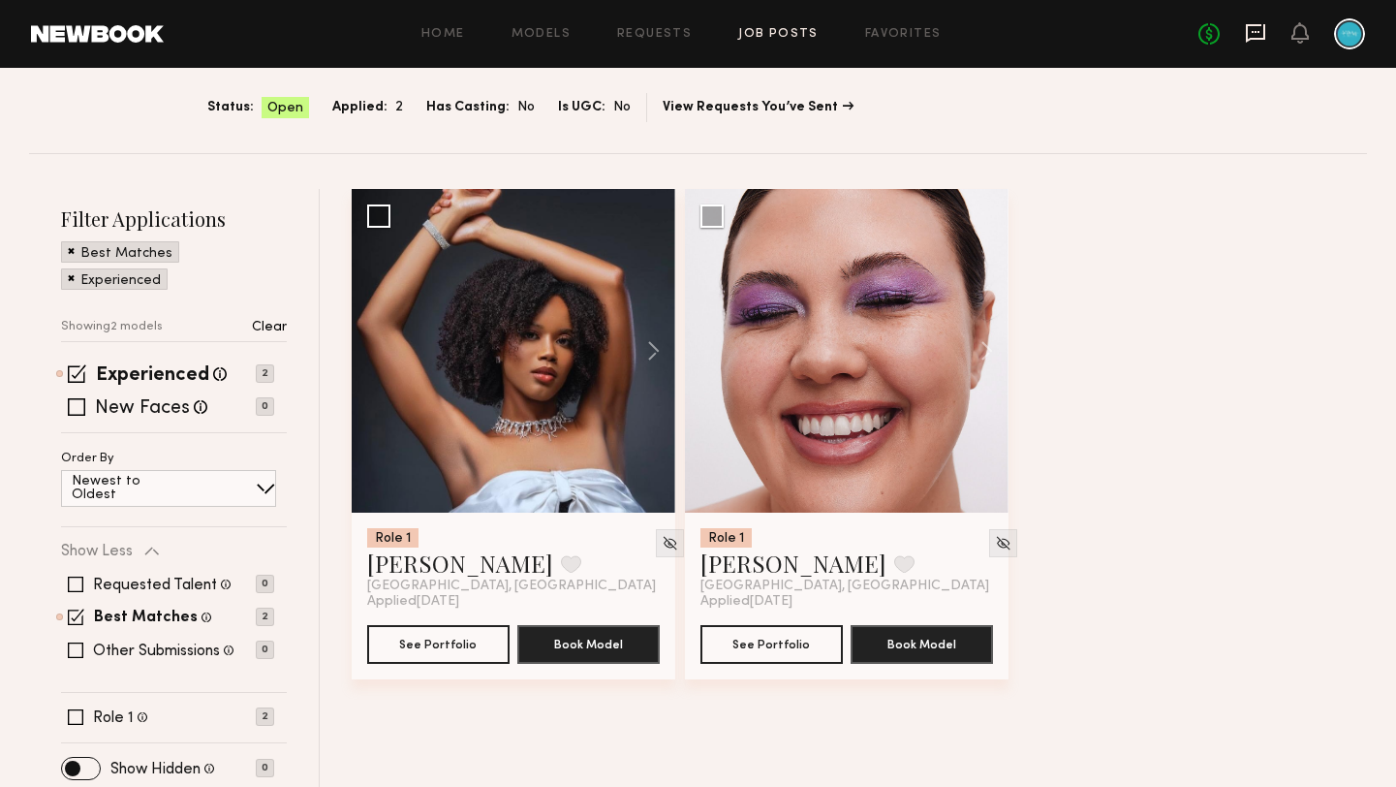
click at [1246, 26] on icon at bounding box center [1255, 33] width 19 height 18
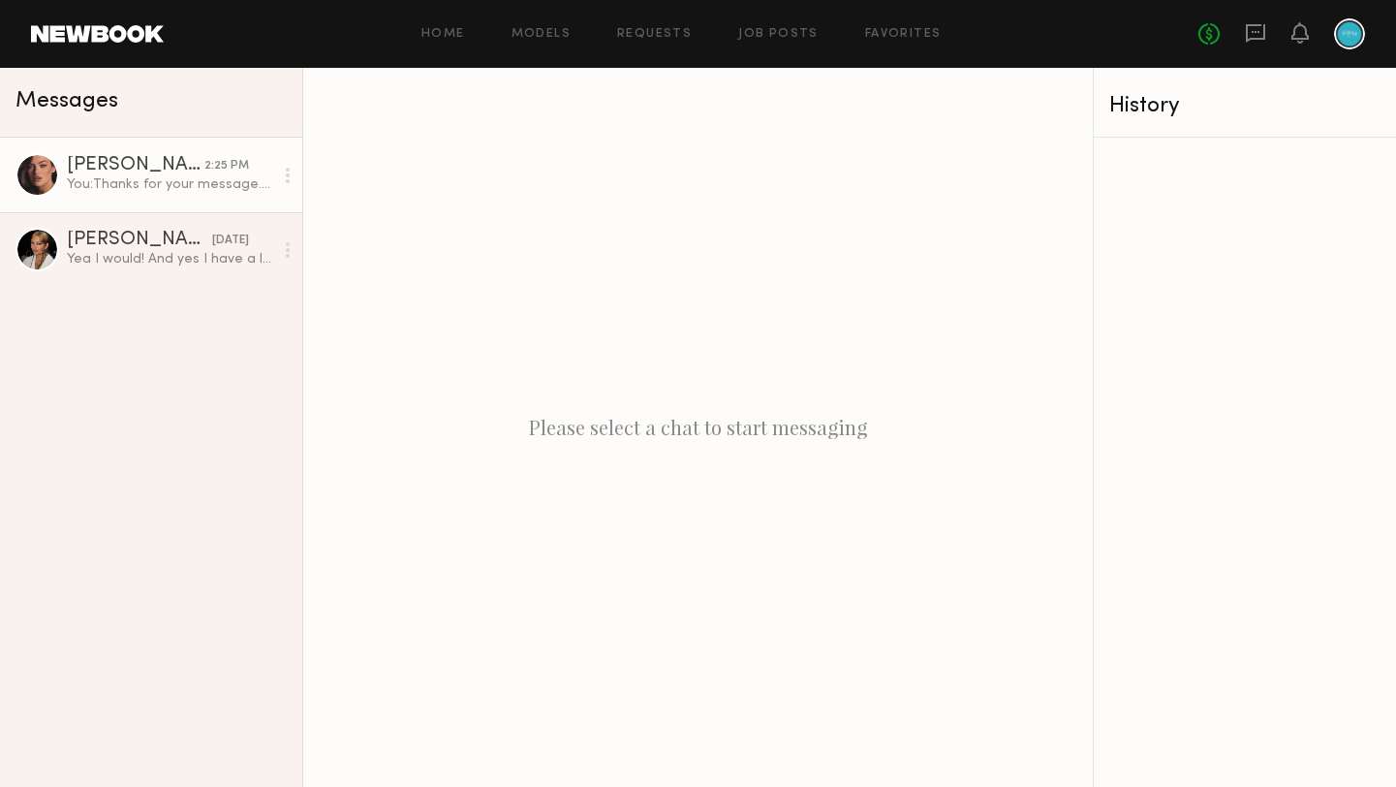
click at [145, 169] on div "[PERSON_NAME]" at bounding box center [136, 165] width 138 height 19
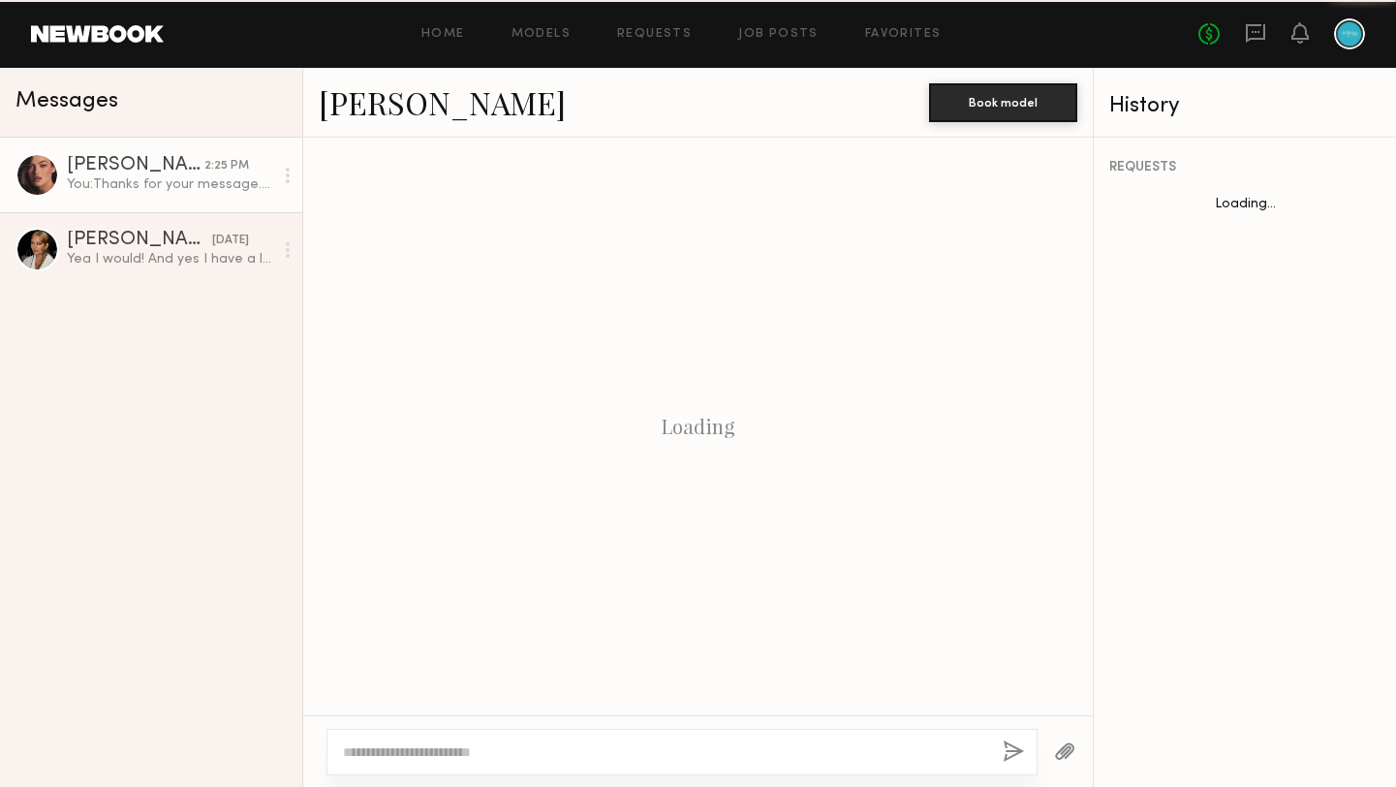
scroll to position [1317, 0]
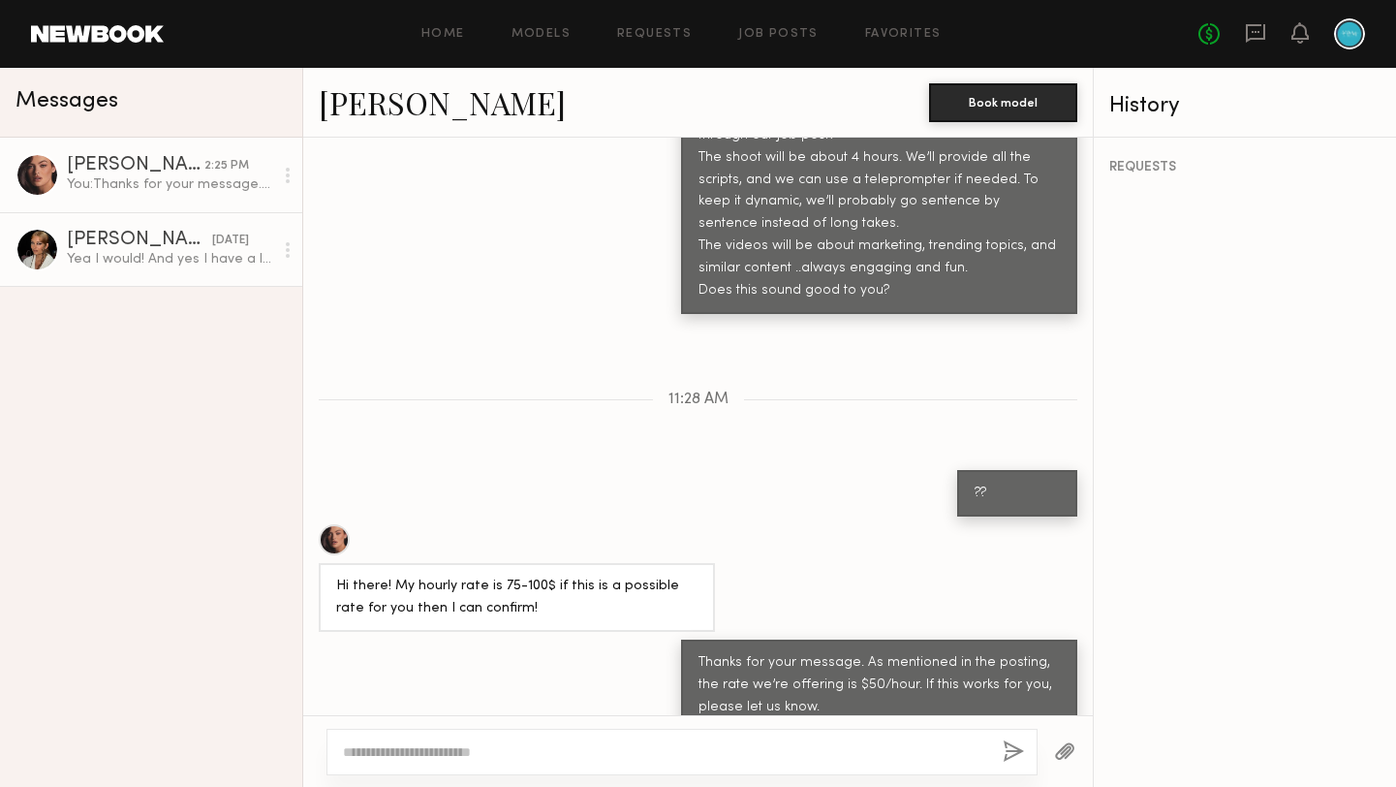
click at [129, 224] on link "[PERSON_NAME] [DATE] Yea I would! And yes I have a lot of experience speaking o…" at bounding box center [151, 249] width 302 height 75
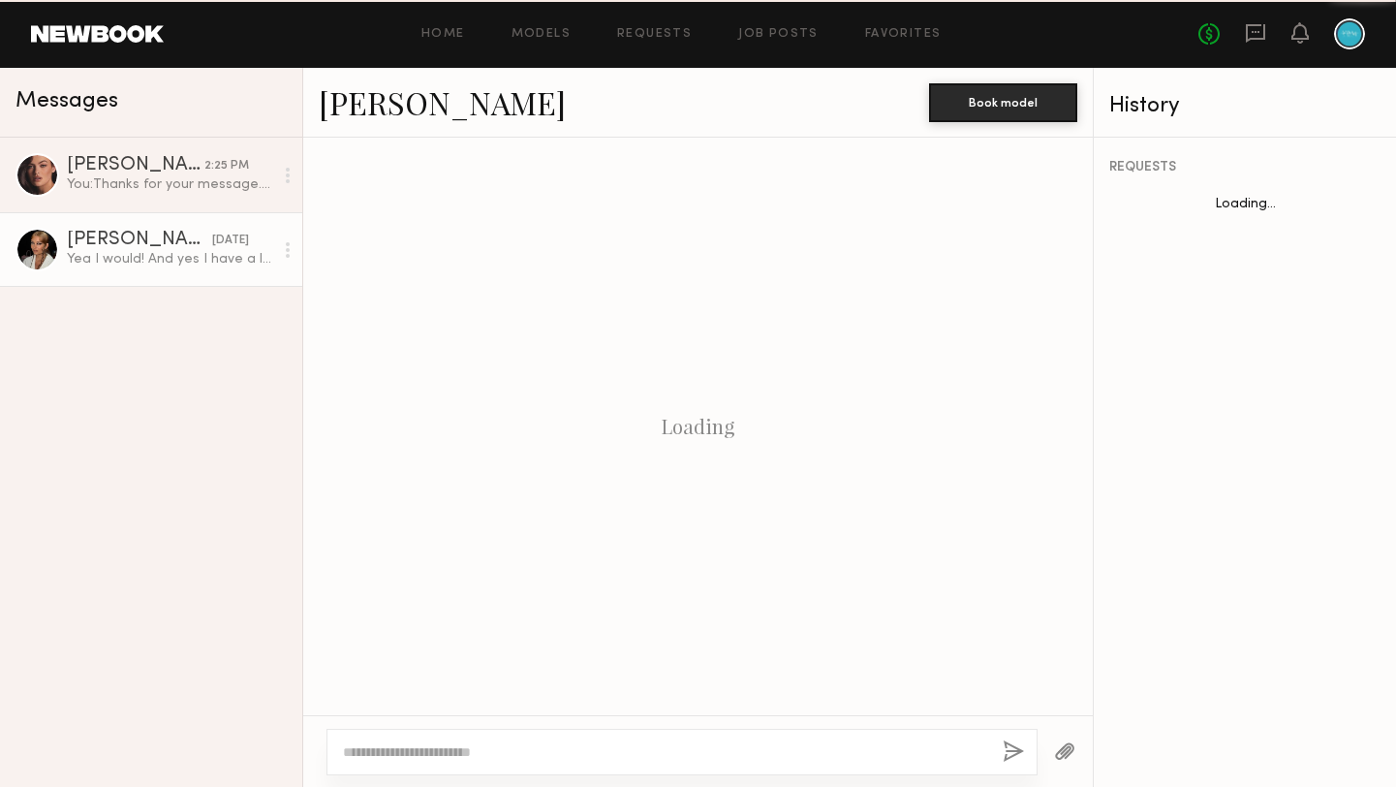
scroll to position [515, 0]
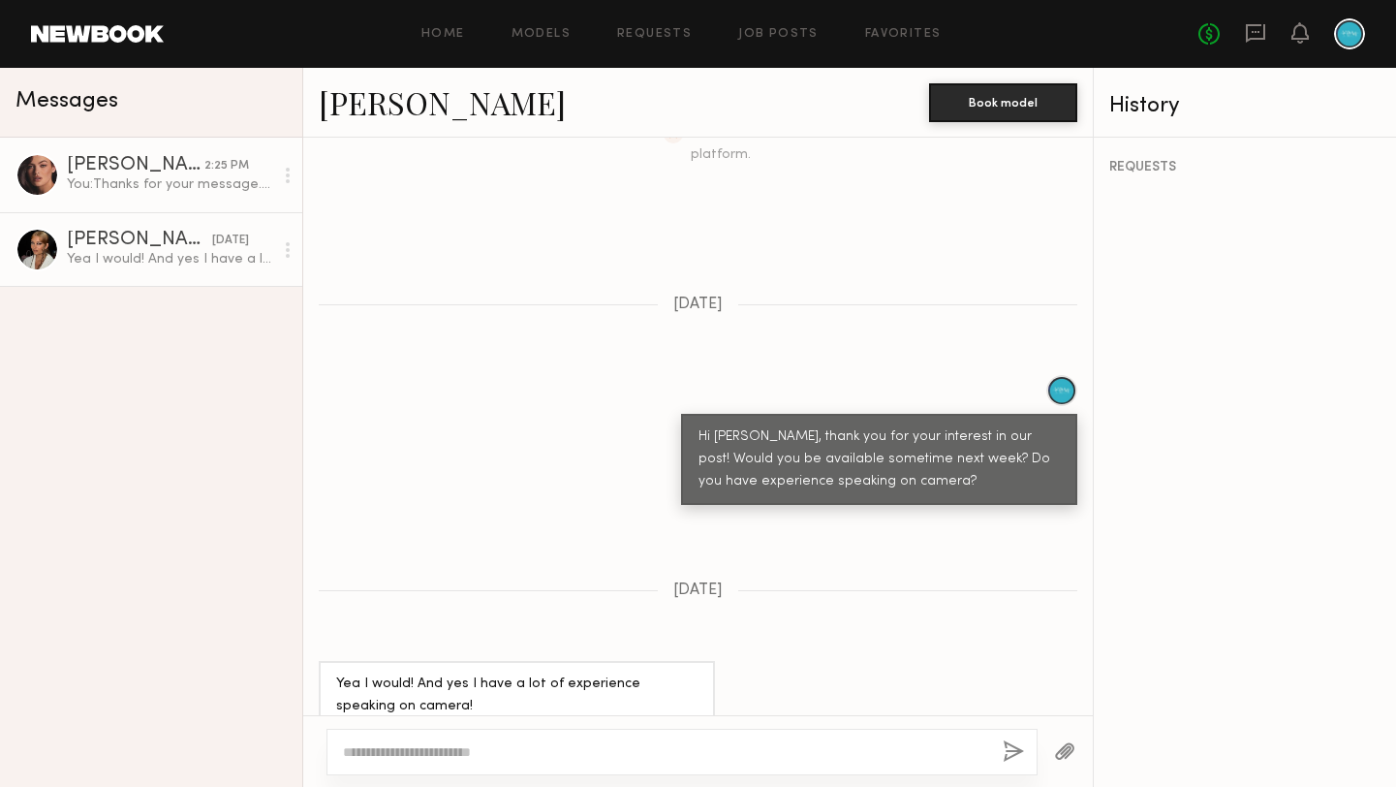
click at [139, 190] on div "You: Thanks for your message. As mentioned in the posting, the rate we’re offer…" at bounding box center [170, 184] width 206 height 18
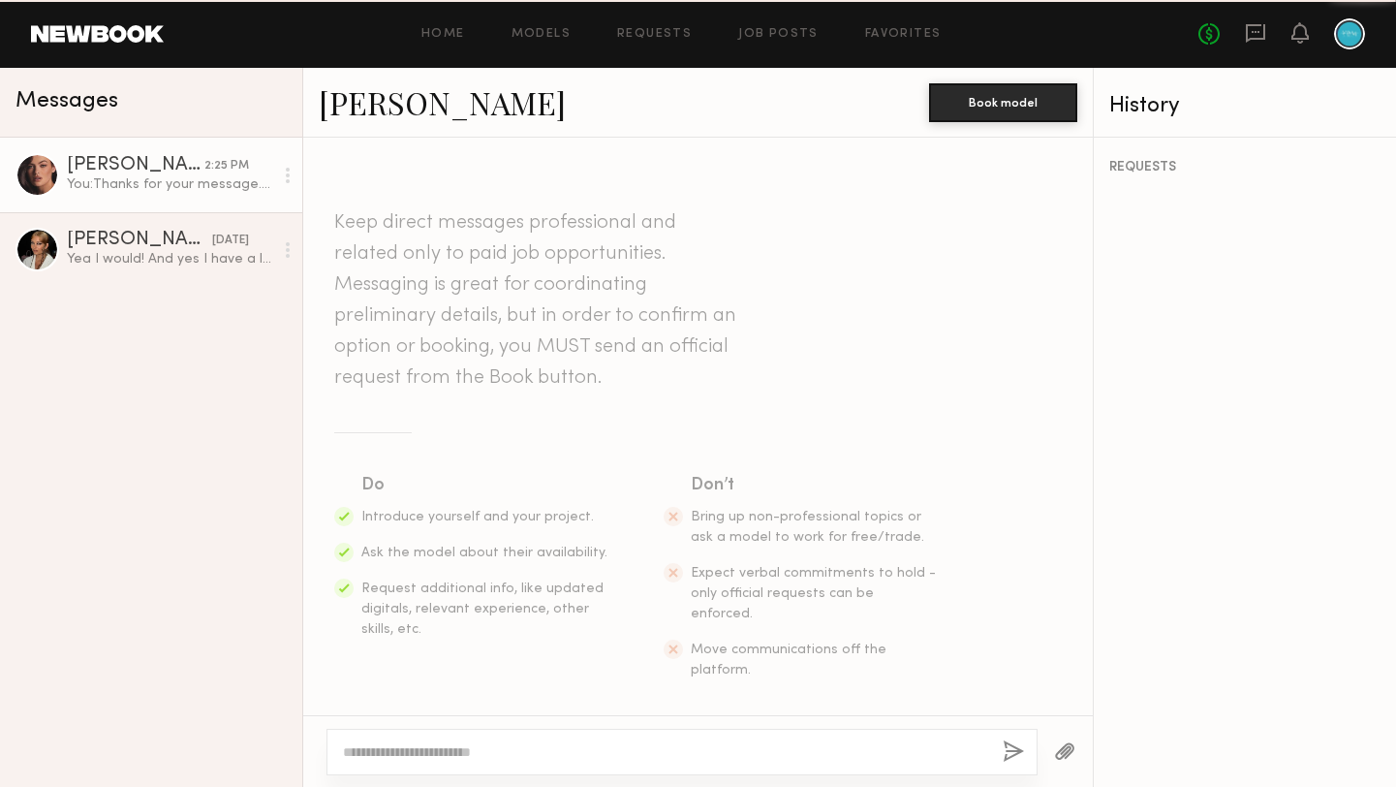
scroll to position [1317, 0]
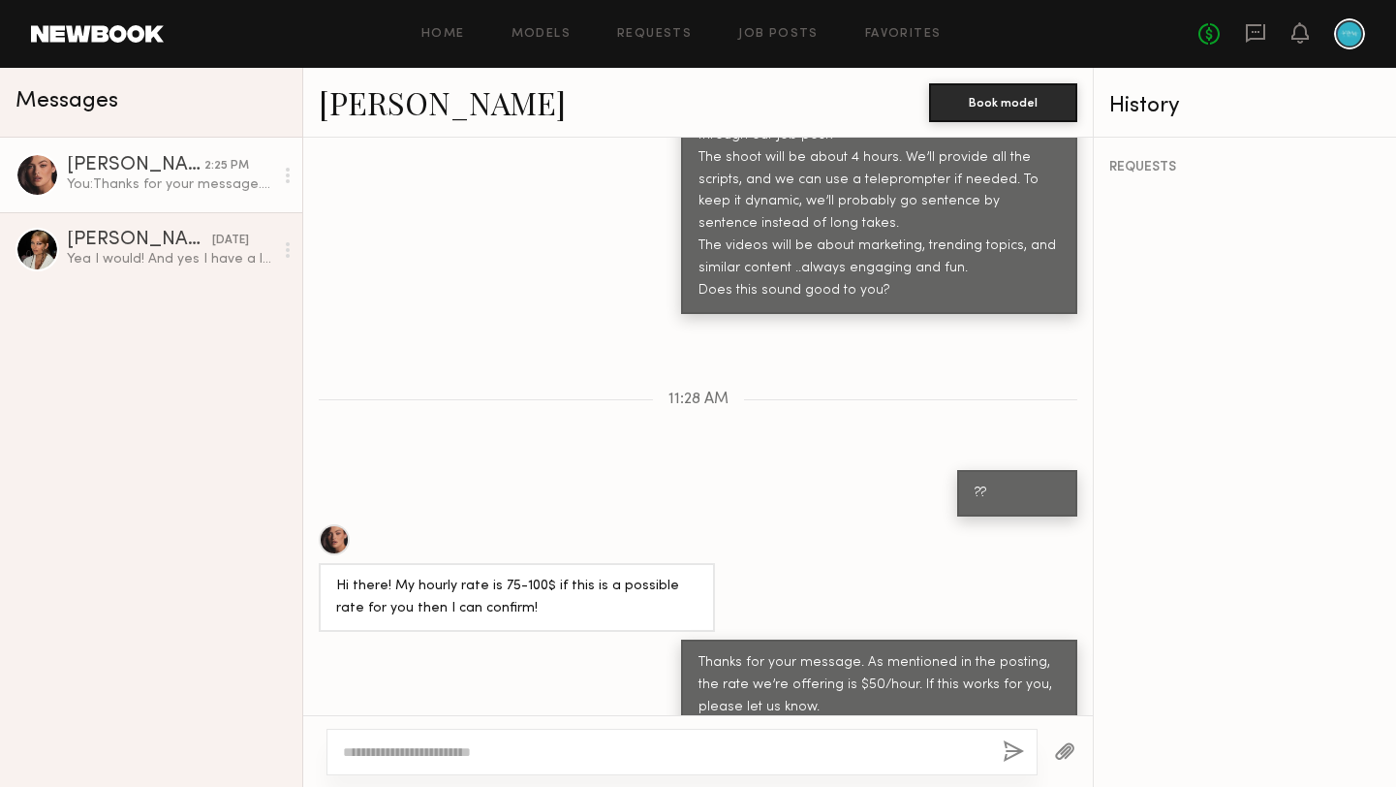
drag, startPoint x: 92, startPoint y: 102, endPoint x: 165, endPoint y: 82, distance: 75.2
click at [92, 102] on span "Messages" at bounding box center [67, 101] width 103 height 22
click at [447, 23] on div "Home Models Requests Job Posts Favorites Sign Out No fees up to $5,000" at bounding box center [764, 33] width 1201 height 31
click at [448, 31] on link "Home" at bounding box center [443, 34] width 44 height 13
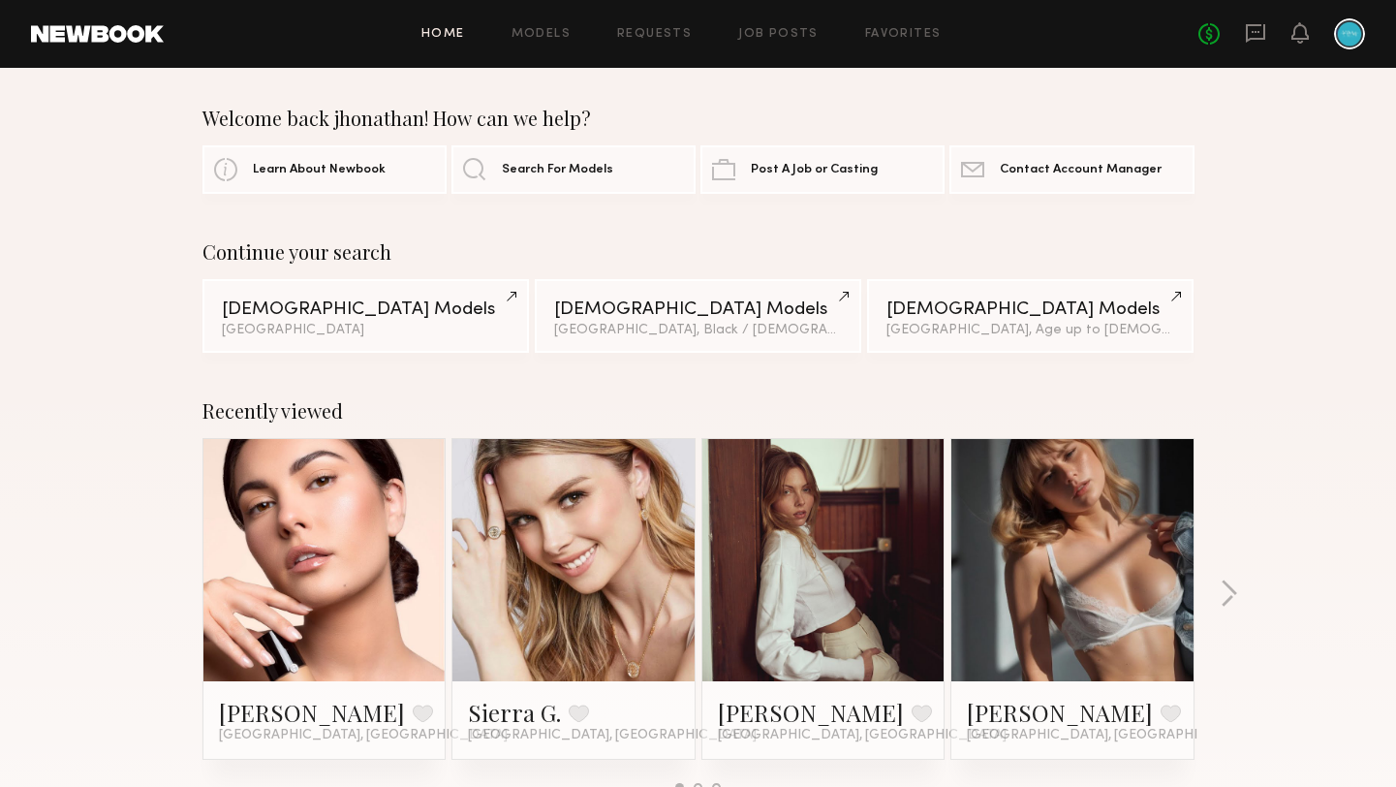
click at [286, 403] on div "Recently viewed" at bounding box center [698, 410] width 992 height 23
click at [779, 163] on span "Post A Job or Casting" at bounding box center [814, 169] width 127 height 13
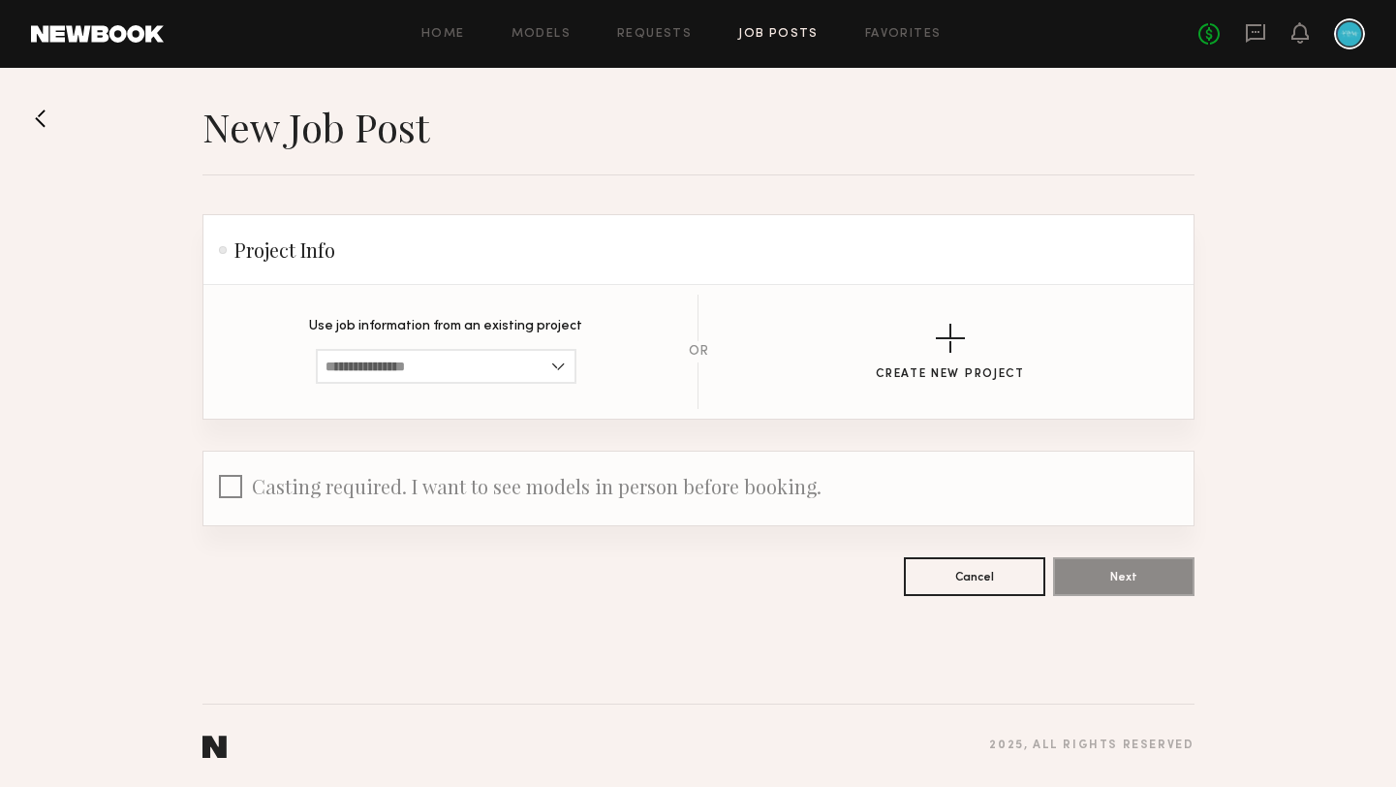
click at [62, 149] on section "New Job Post Project Info Use job information from an existing project Video Se…" at bounding box center [698, 349] width 1396 height 493
click at [43, 113] on button at bounding box center [46, 118] width 31 height 31
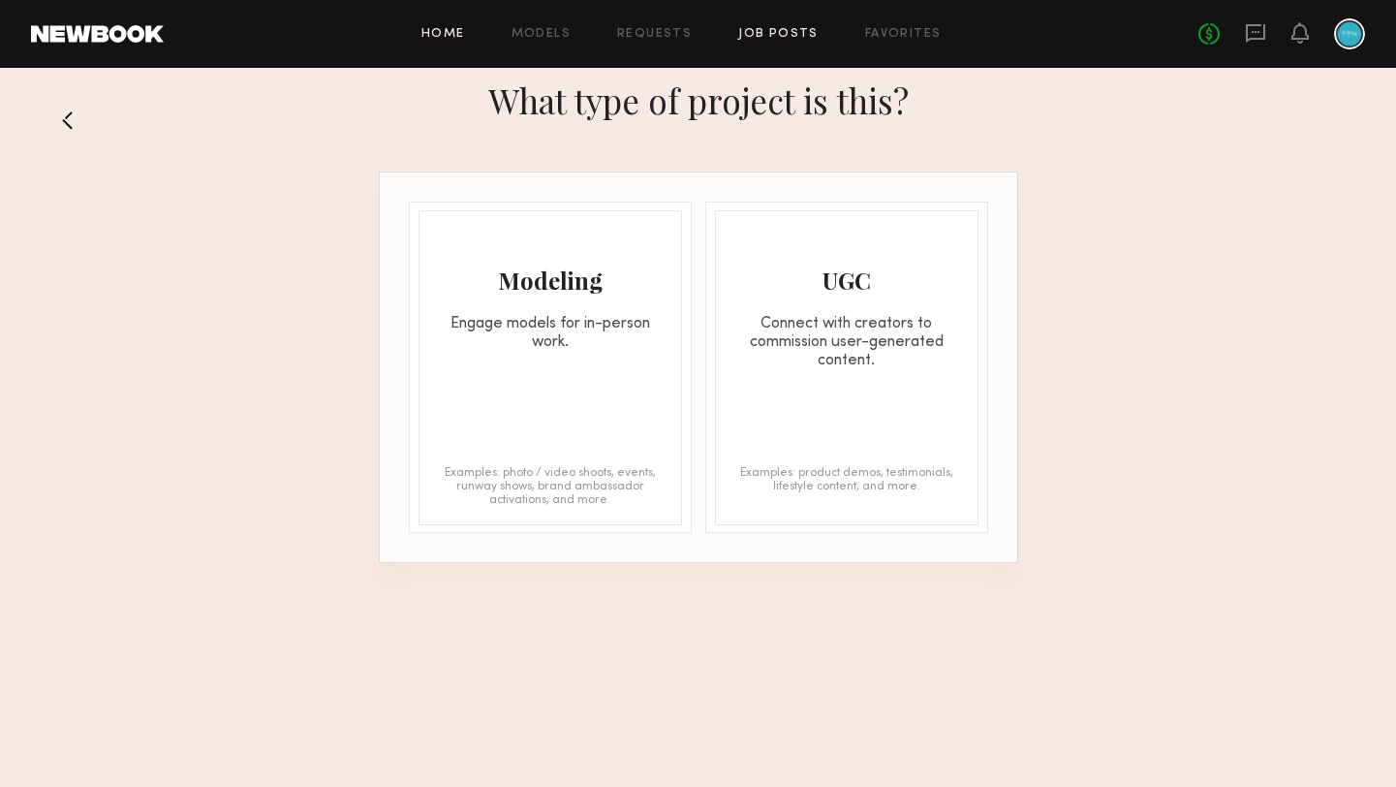
click at [465, 29] on link "Home" at bounding box center [443, 34] width 44 height 13
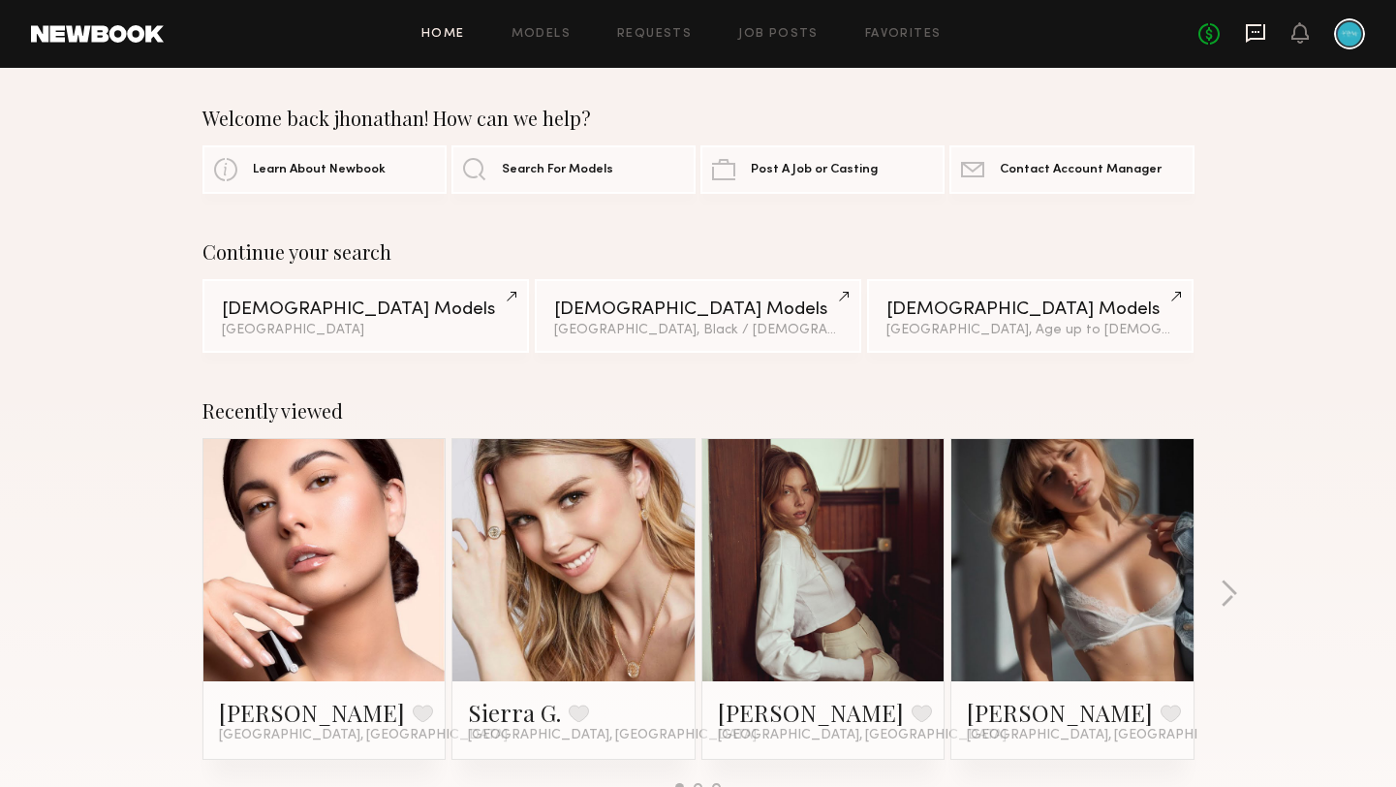
drag, startPoint x: 1260, startPoint y: 20, endPoint x: 1257, endPoint y: 40, distance: 19.8
click at [1260, 20] on div "No fees up to $5,000" at bounding box center [1281, 33] width 167 height 31
click at [1257, 41] on icon at bounding box center [1255, 32] width 21 height 21
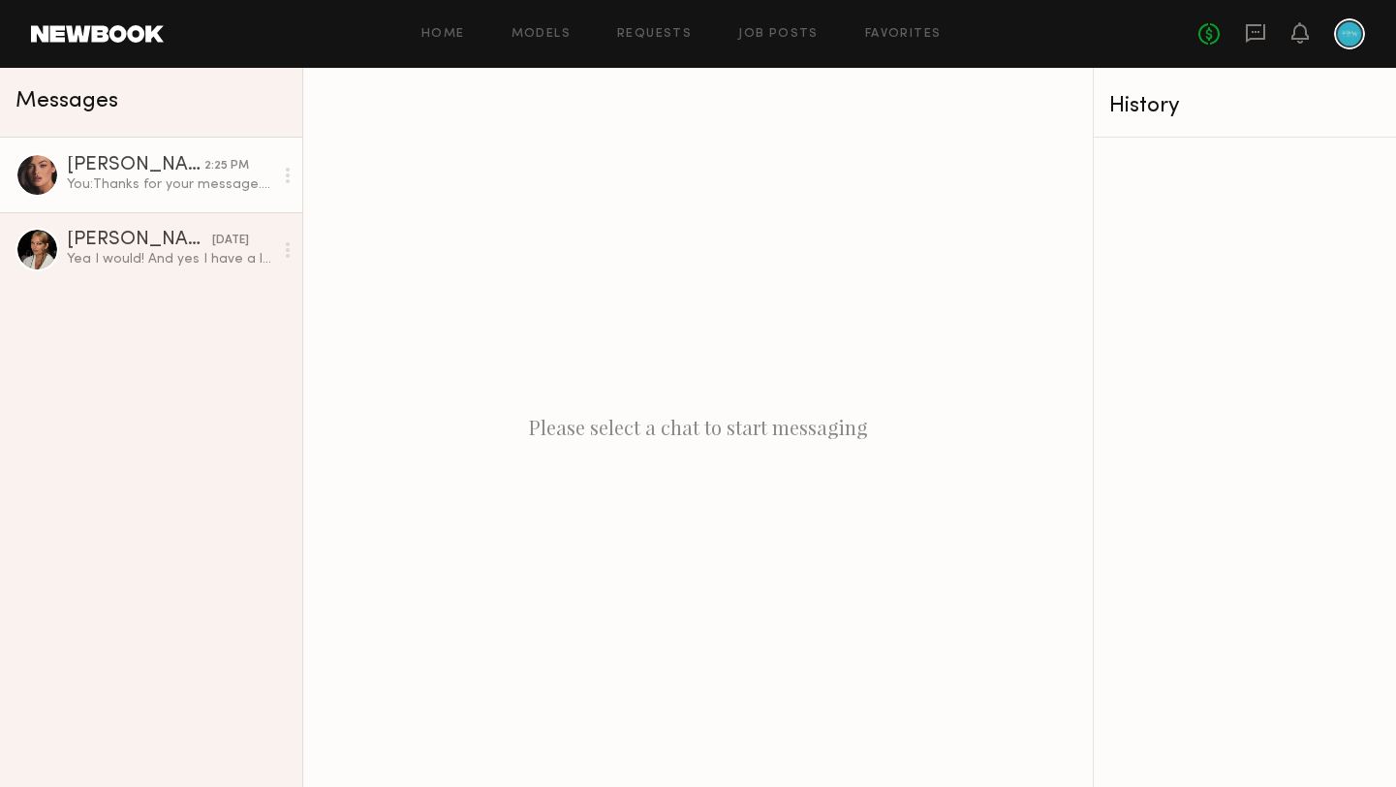
click at [171, 197] on link "[PERSON_NAME] 2:25 PM You: Thanks for your message. As mentioned in the posting…" at bounding box center [151, 175] width 302 height 75
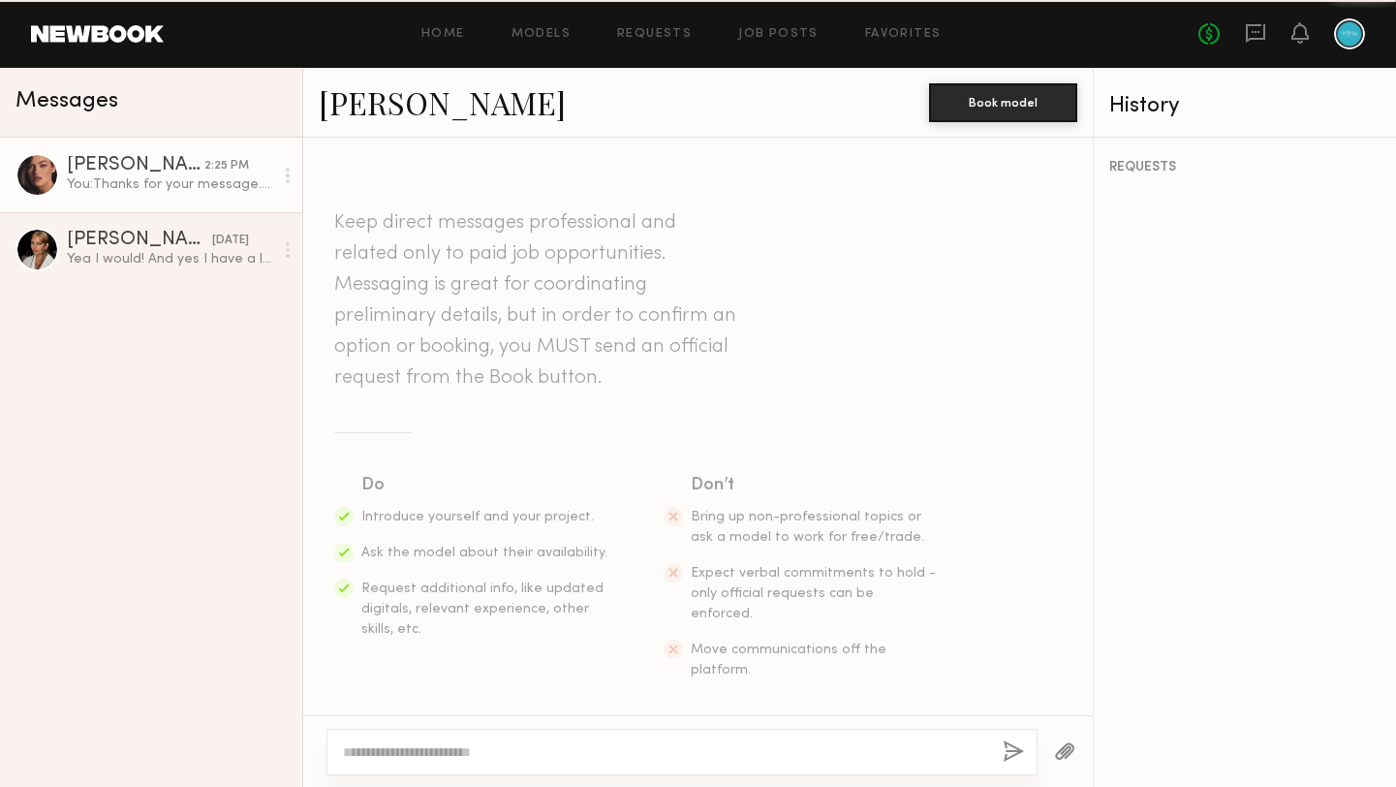
scroll to position [1317, 0]
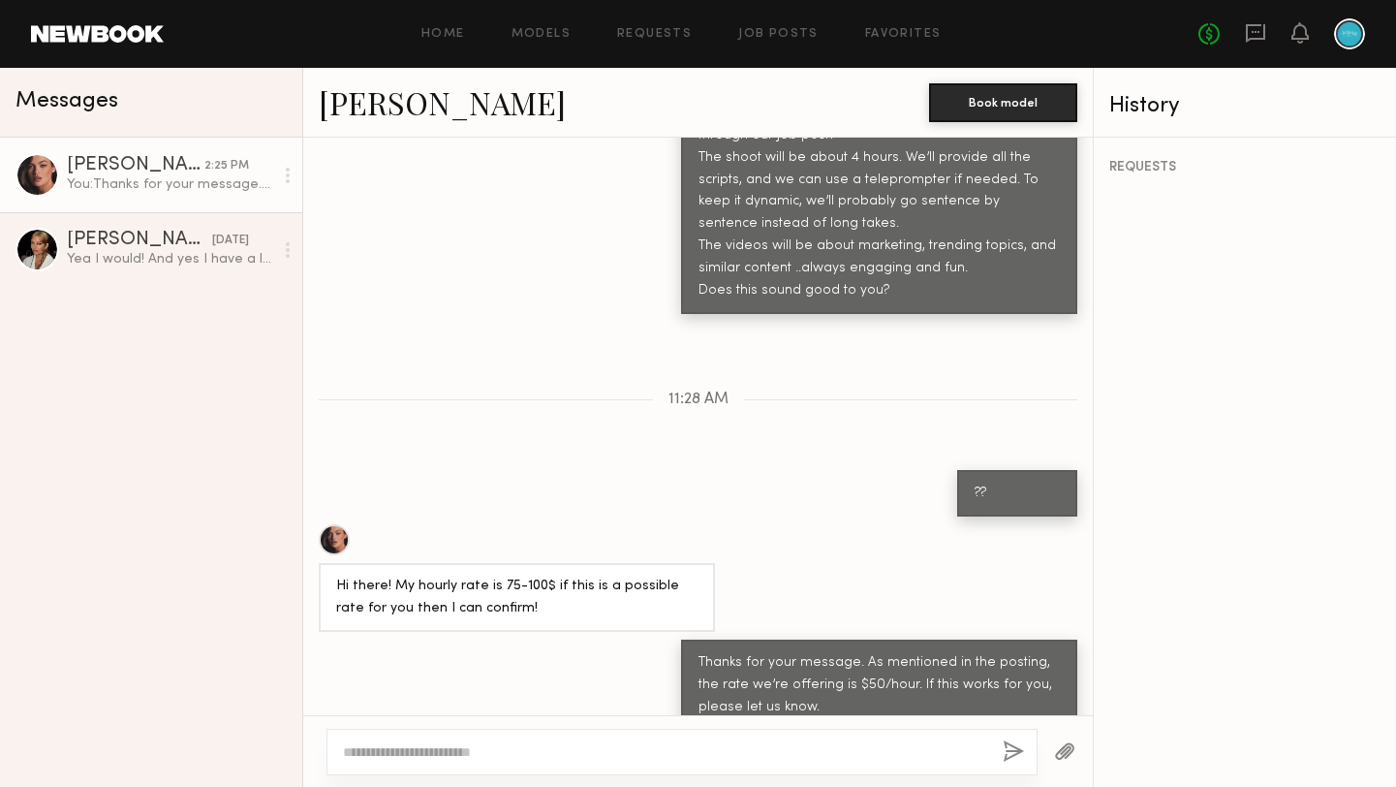
click at [187, 41] on div "Home Models Requests Job Posts Favorites Sign Out No fees up to $5,000" at bounding box center [764, 33] width 1201 height 31
click at [439, 37] on link "Home" at bounding box center [443, 34] width 44 height 13
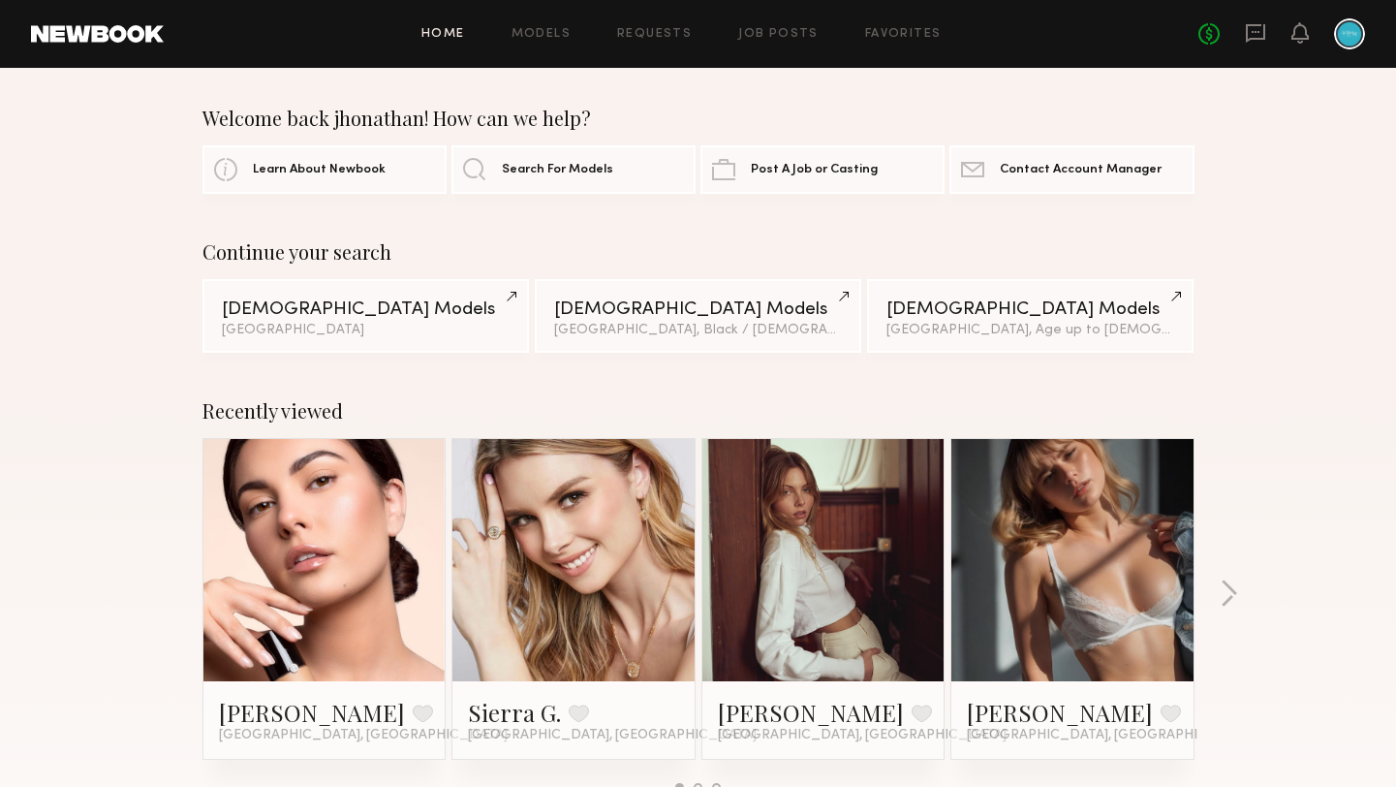
scroll to position [18, 0]
